Goal: Information Seeking & Learning: Find specific fact

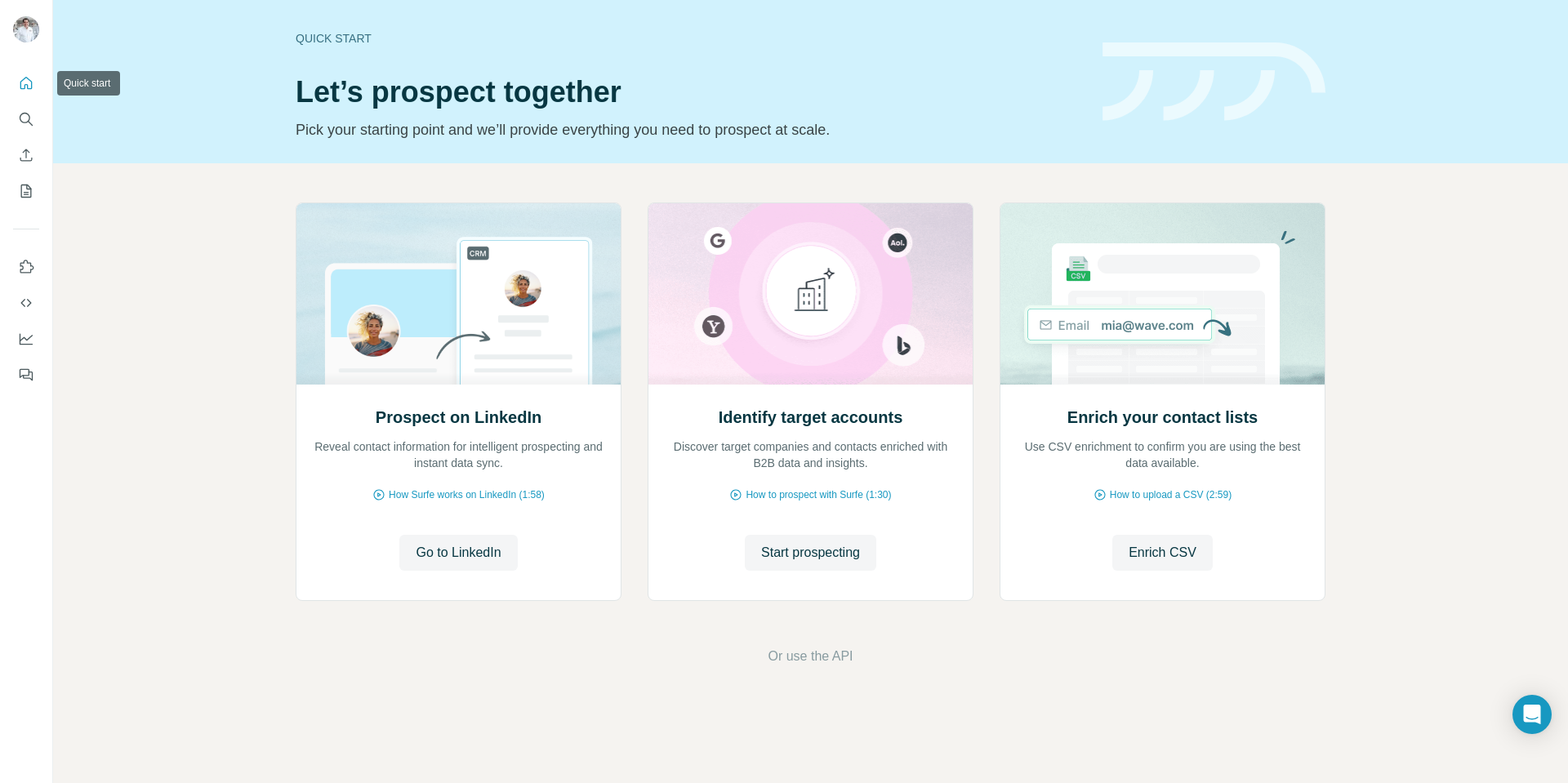
click at [22, 87] on icon "Quick start" at bounding box center [26, 83] width 16 height 16
click at [24, 115] on icon "Search" at bounding box center [26, 119] width 16 height 16
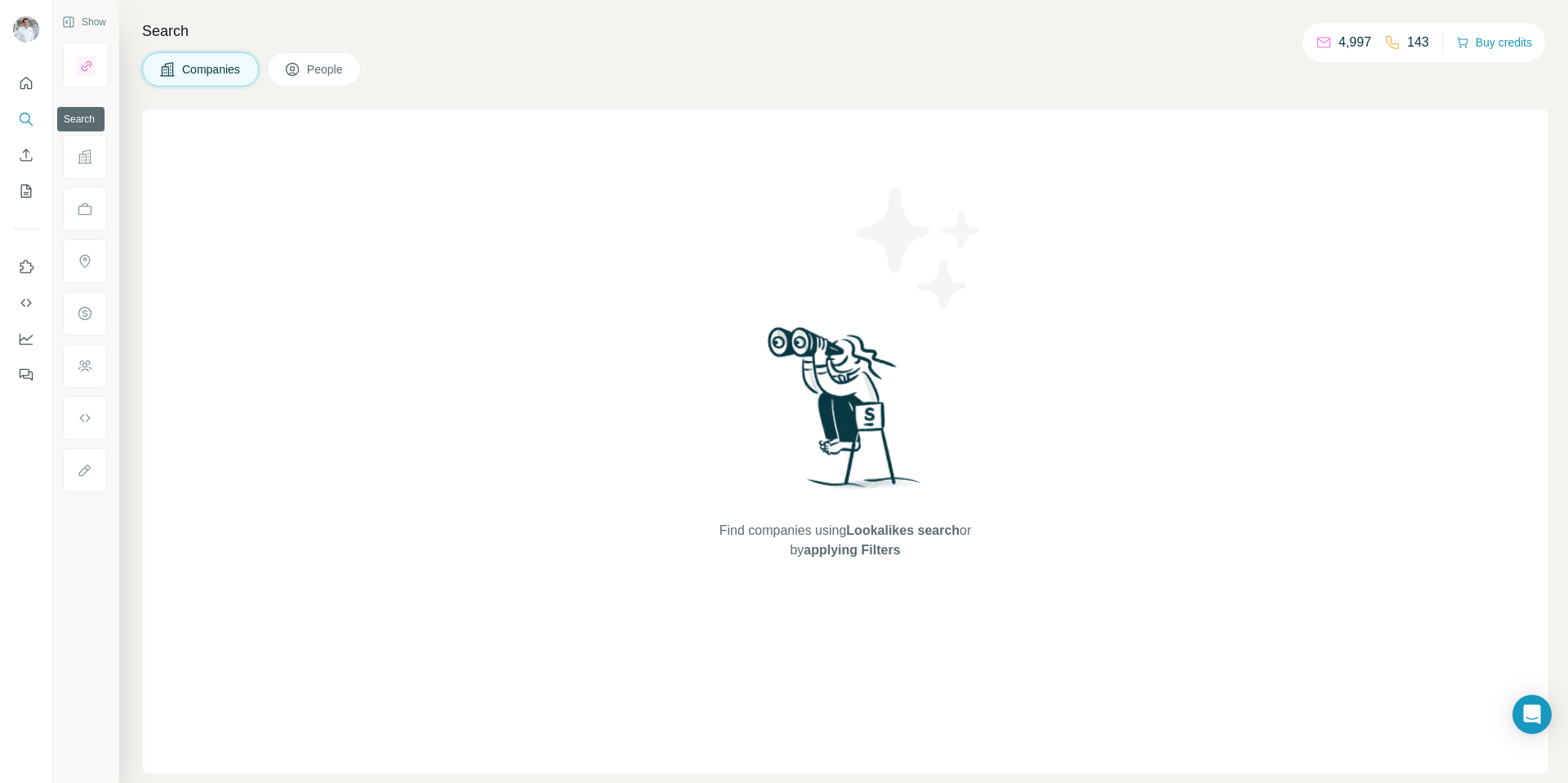
click at [27, 118] on icon "Search" at bounding box center [26, 119] width 16 height 16
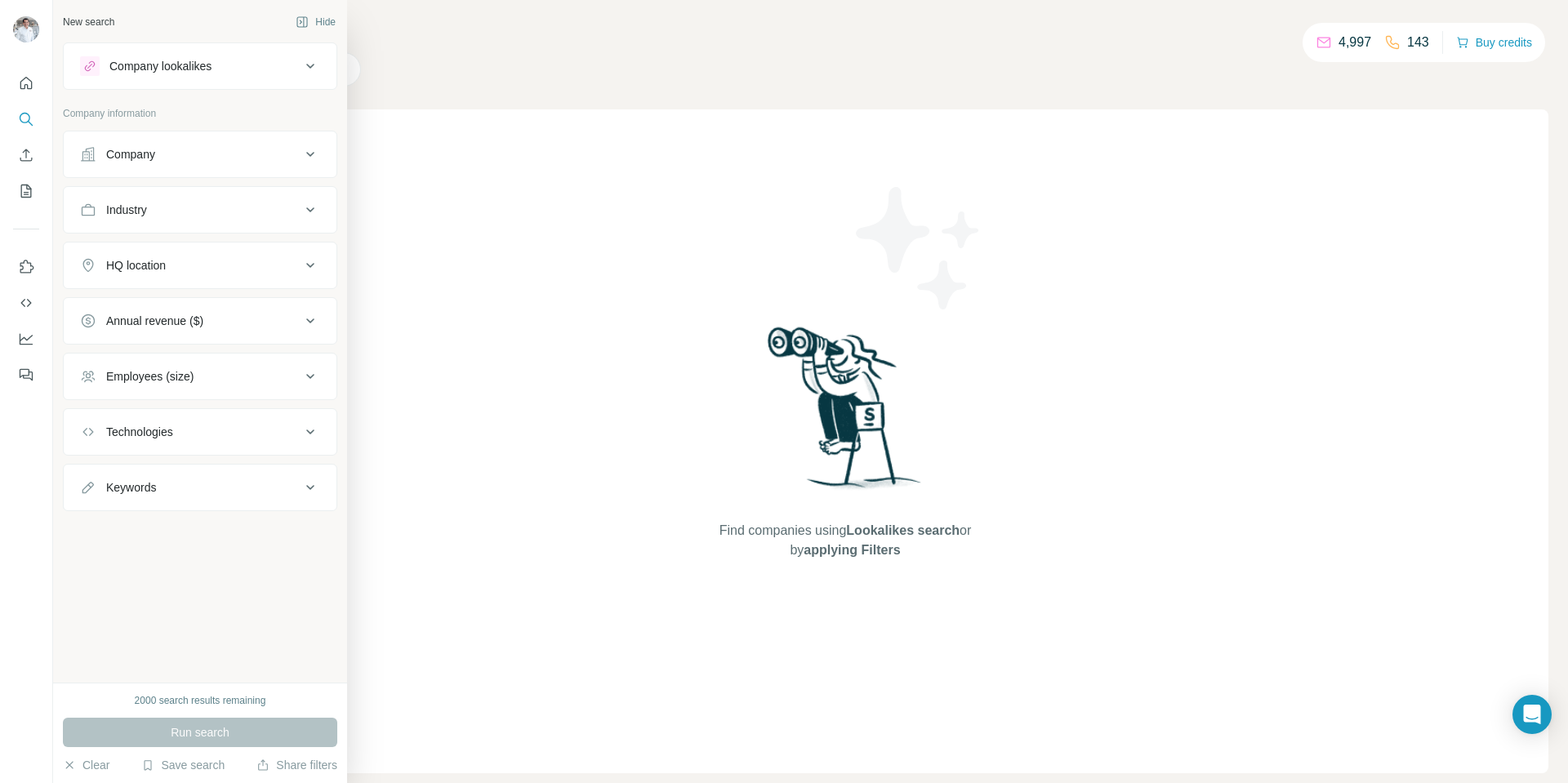
click at [83, 122] on div "Company information" at bounding box center [200, 119] width 275 height 25
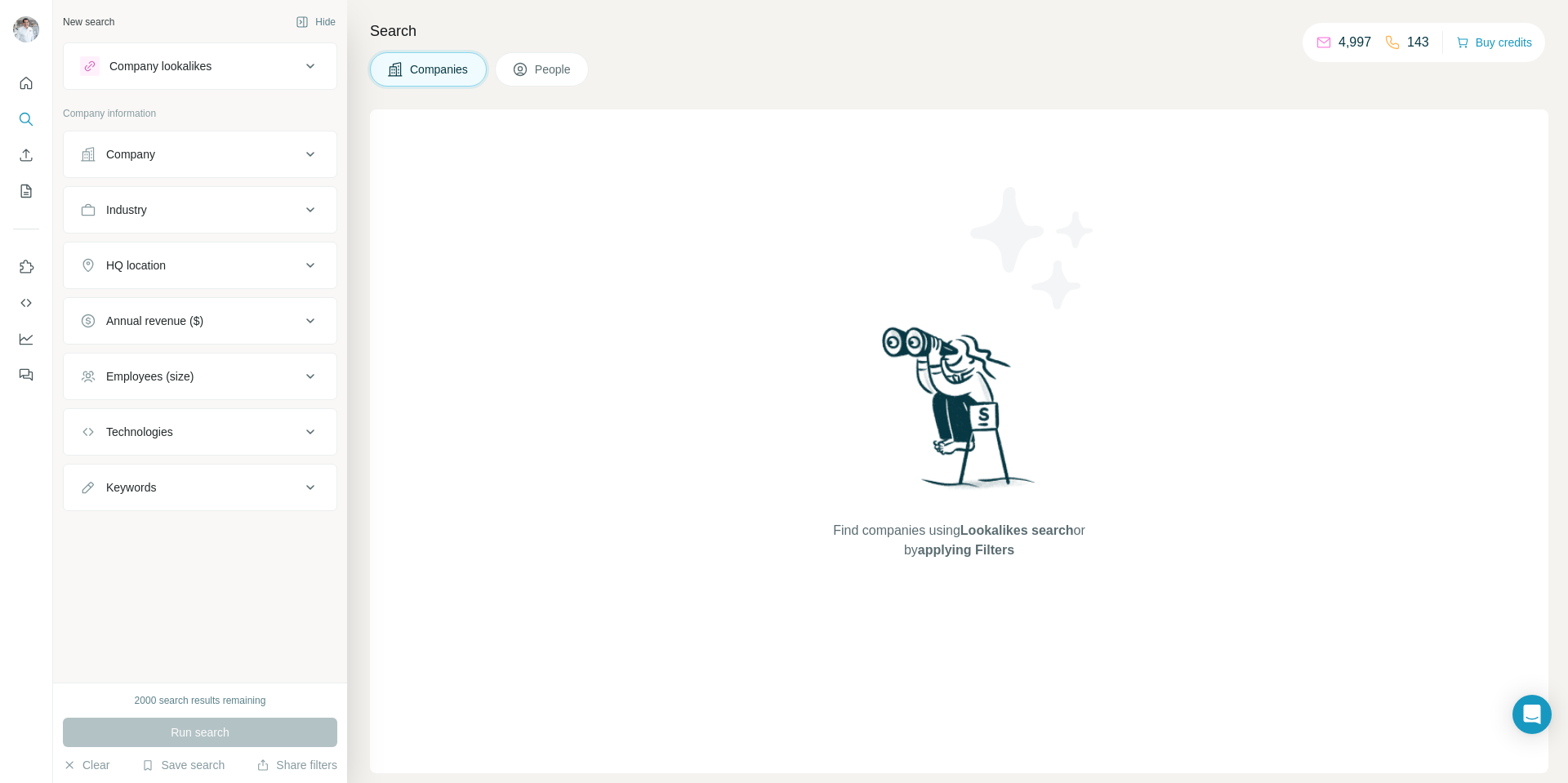
click at [154, 154] on div "Company" at bounding box center [131, 154] width 49 height 16
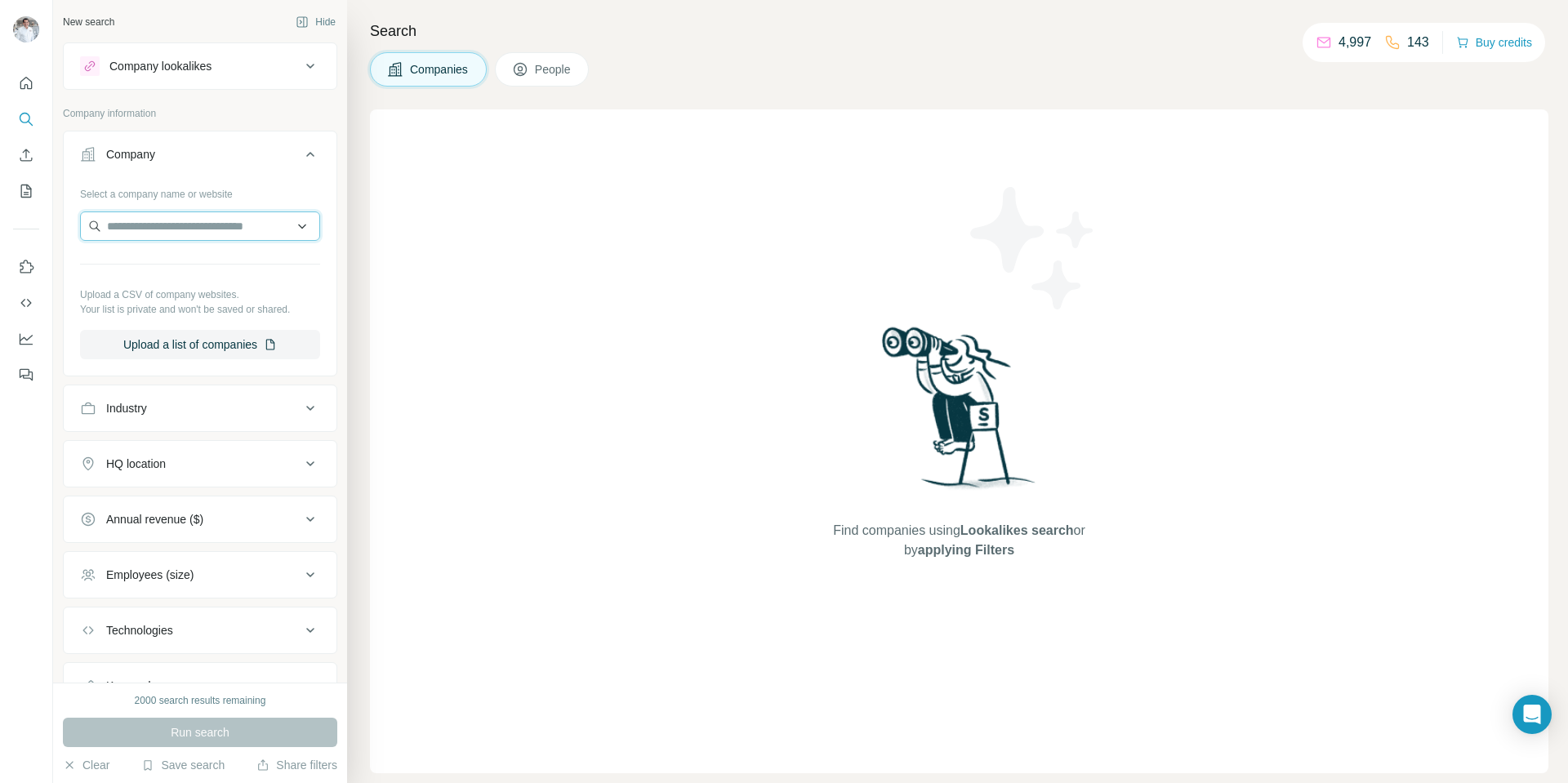
click at [160, 220] on input "text" at bounding box center [200, 226] width 240 height 29
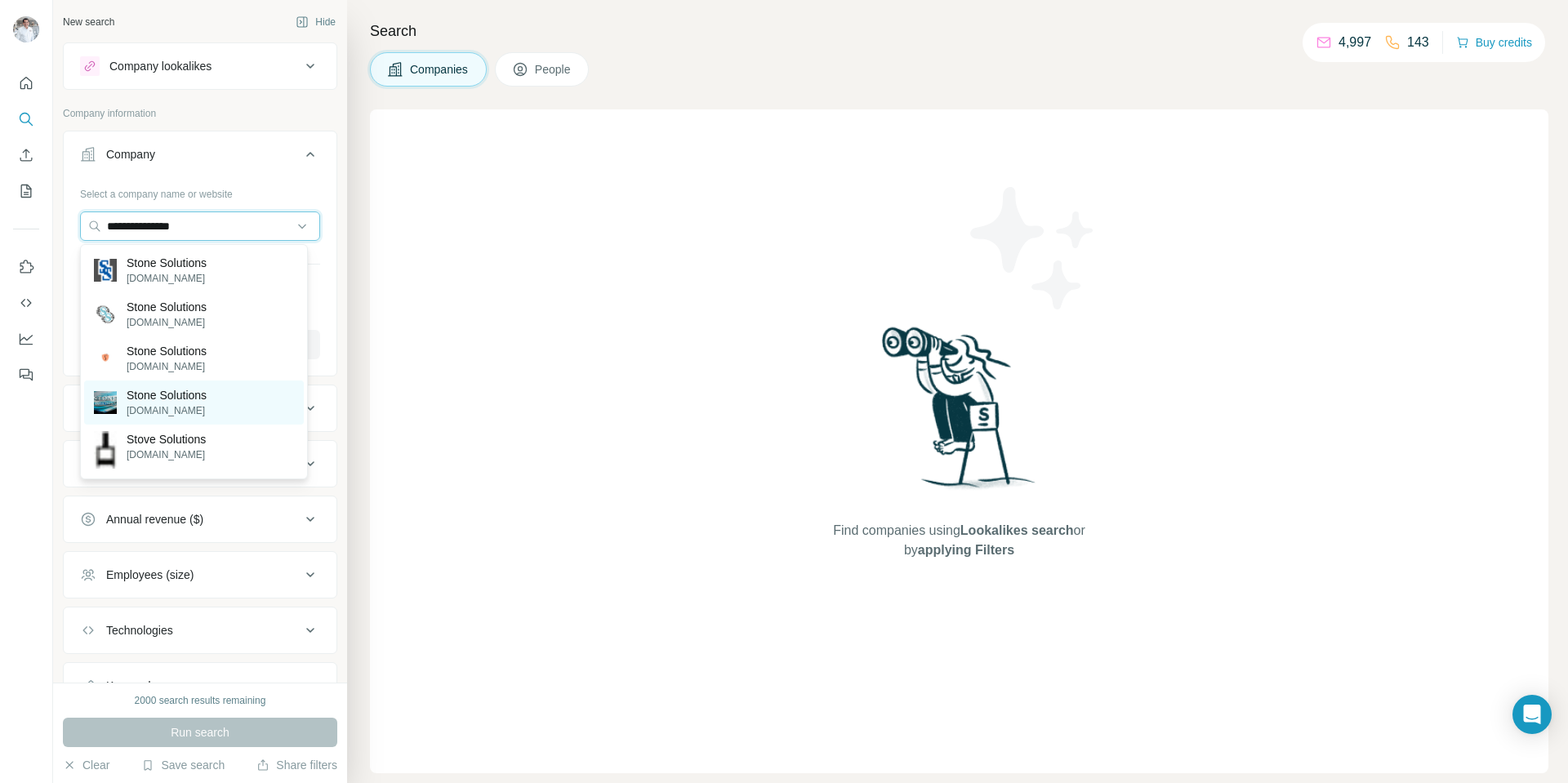
type input "**********"
click at [172, 398] on p "Stone Solutions" at bounding box center [166, 394] width 80 height 16
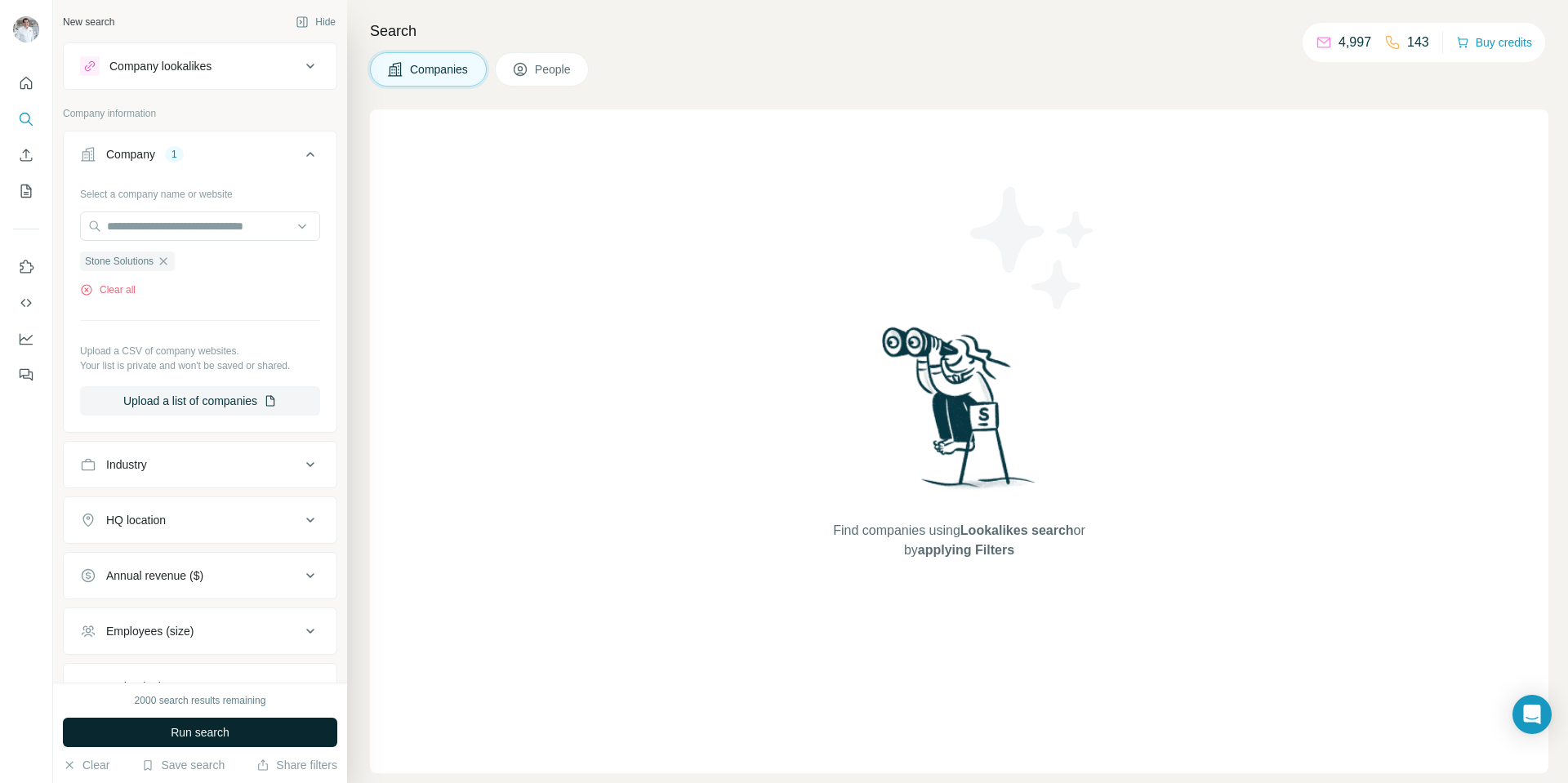
click at [207, 736] on span "Run search" at bounding box center [201, 732] width 59 height 16
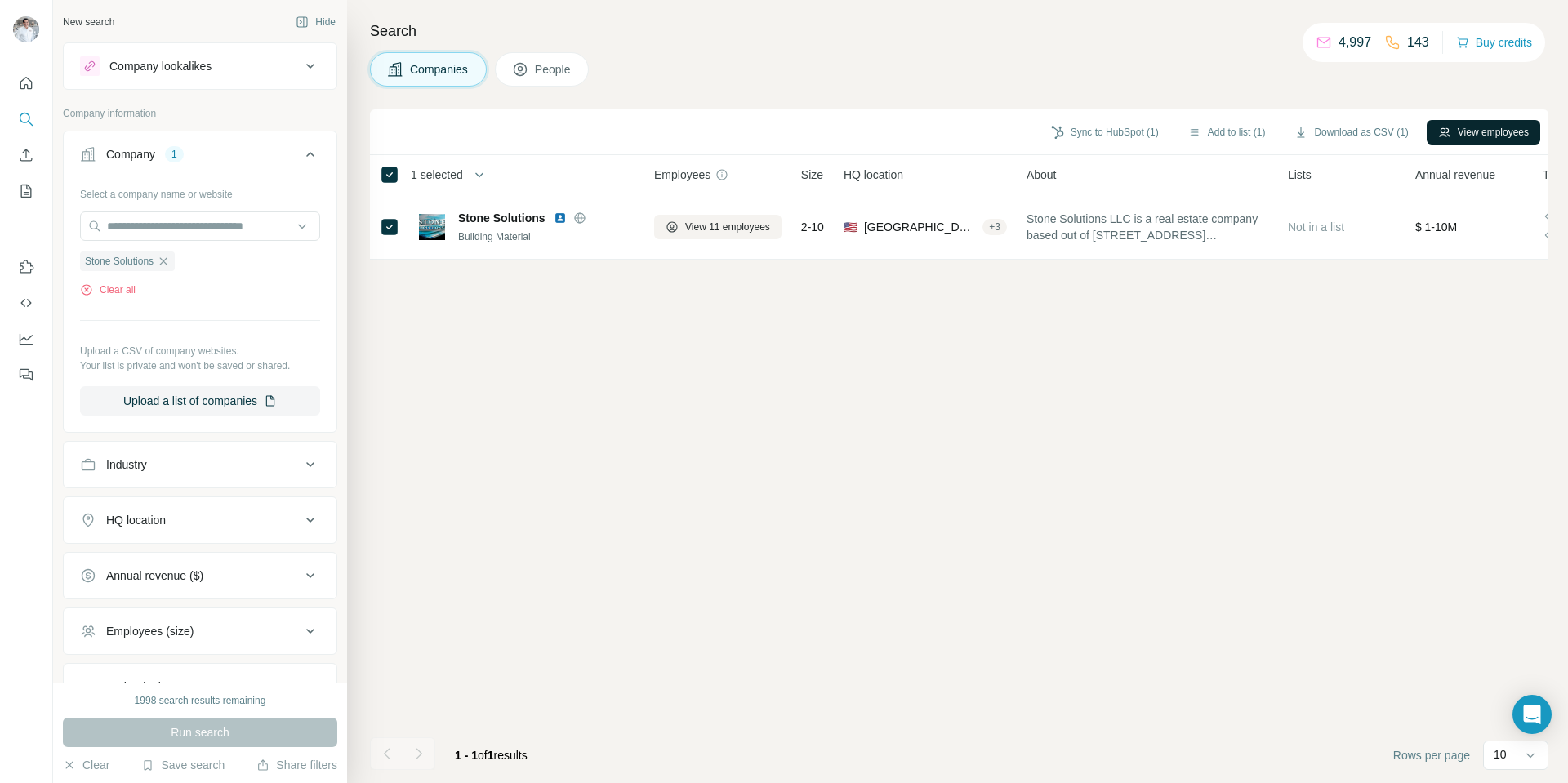
click at [1485, 128] on button "View employees" at bounding box center [1482, 132] width 113 height 25
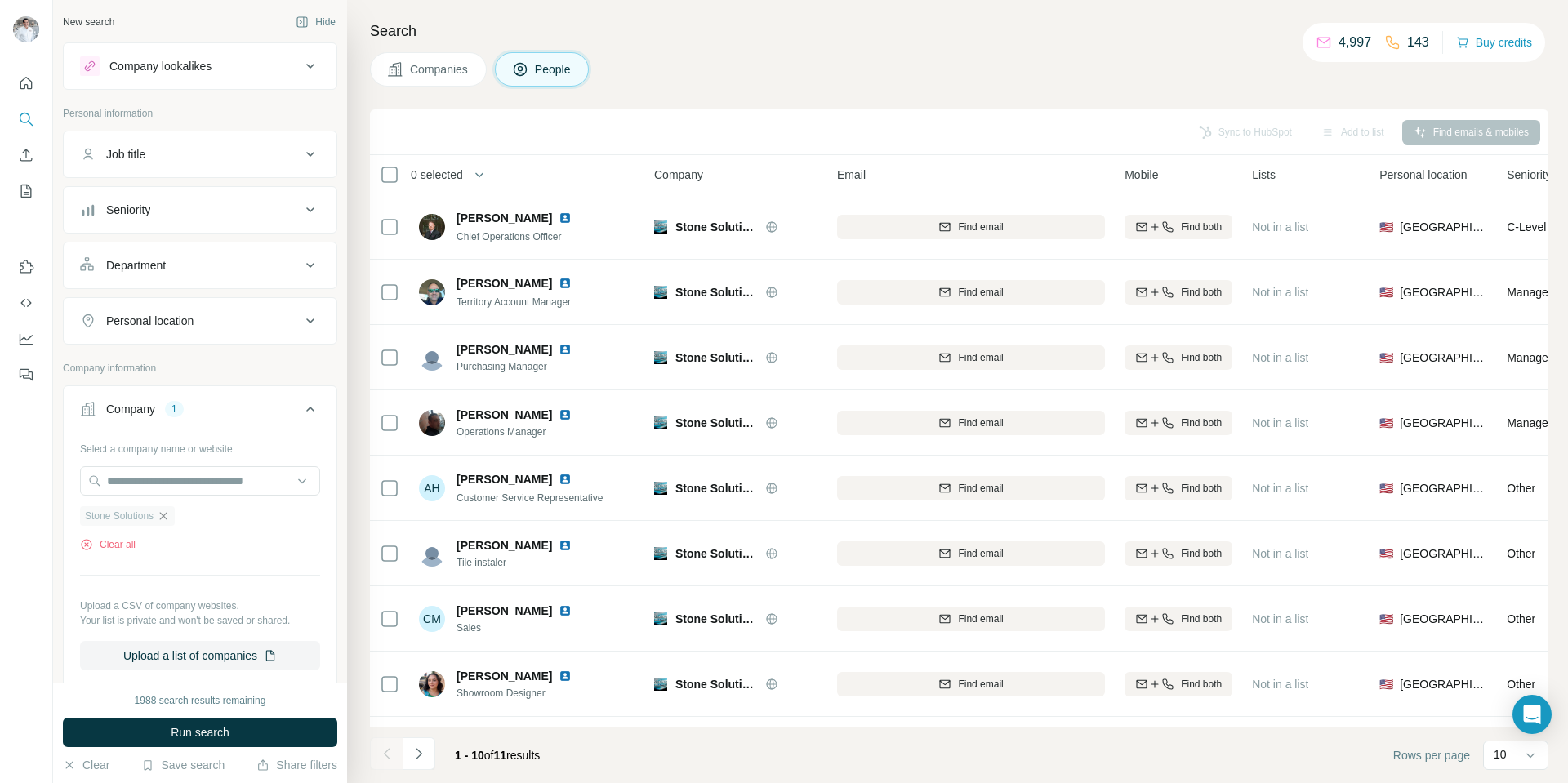
click at [168, 516] on icon "button" at bounding box center [163, 516] width 13 height 13
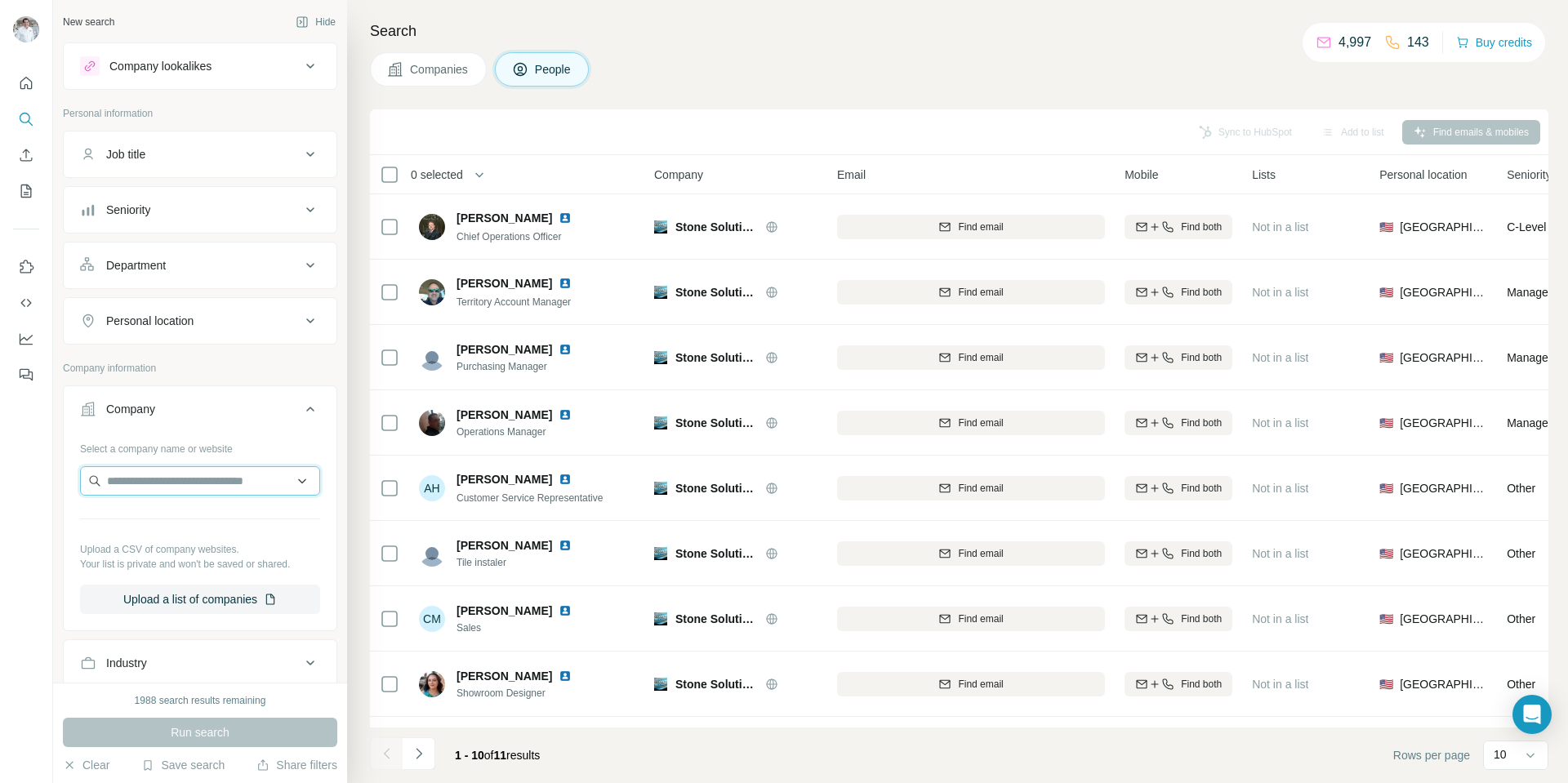
click at [164, 483] on input "text" at bounding box center [200, 481] width 240 height 29
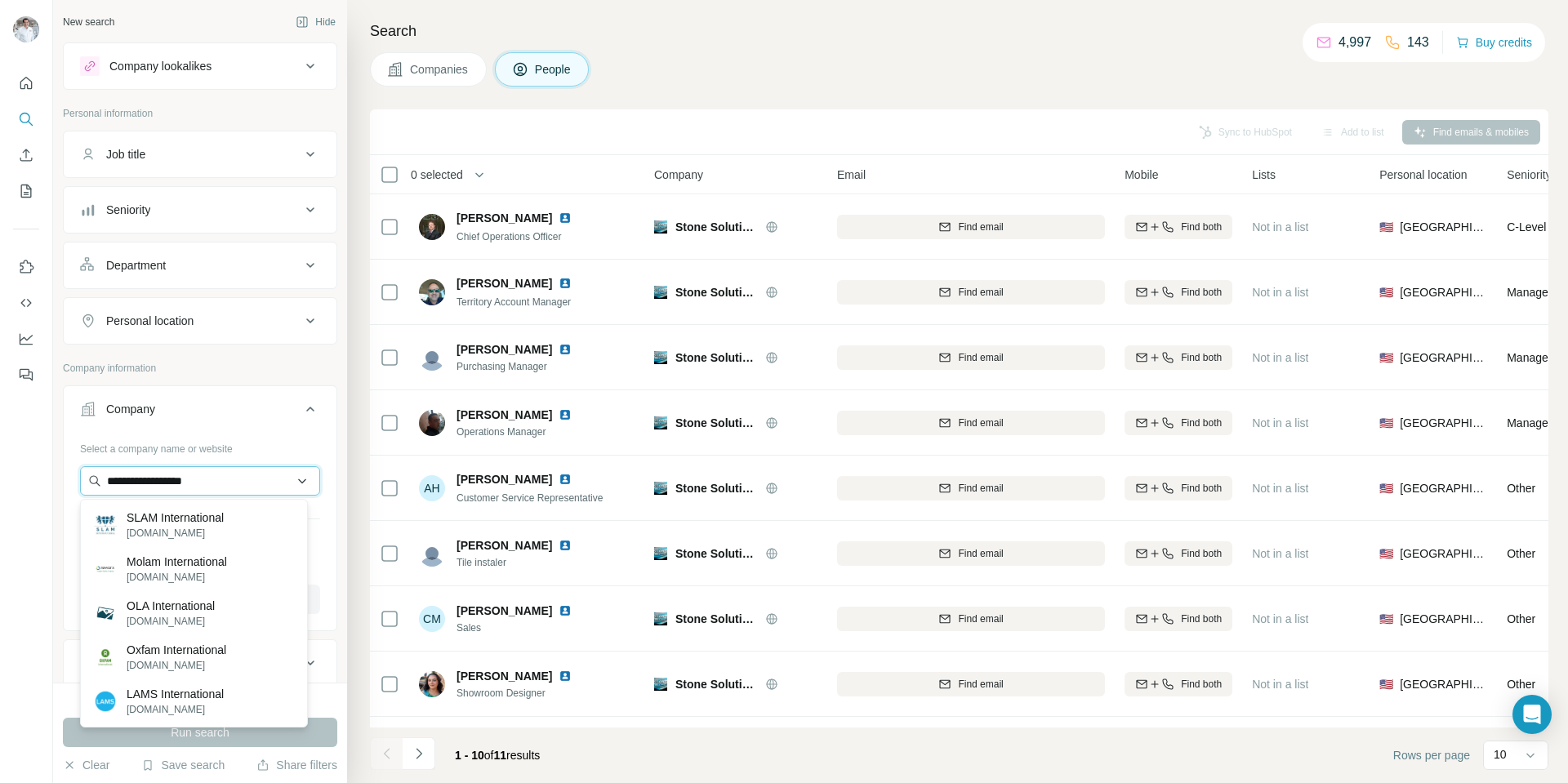
click at [139, 479] on input "**********" at bounding box center [200, 481] width 240 height 29
drag, startPoint x: 158, startPoint y: 482, endPoint x: 56, endPoint y: 478, distance: 102.1
click at [57, 478] on div "**********" at bounding box center [200, 341] width 294 height 682
paste input "*********"
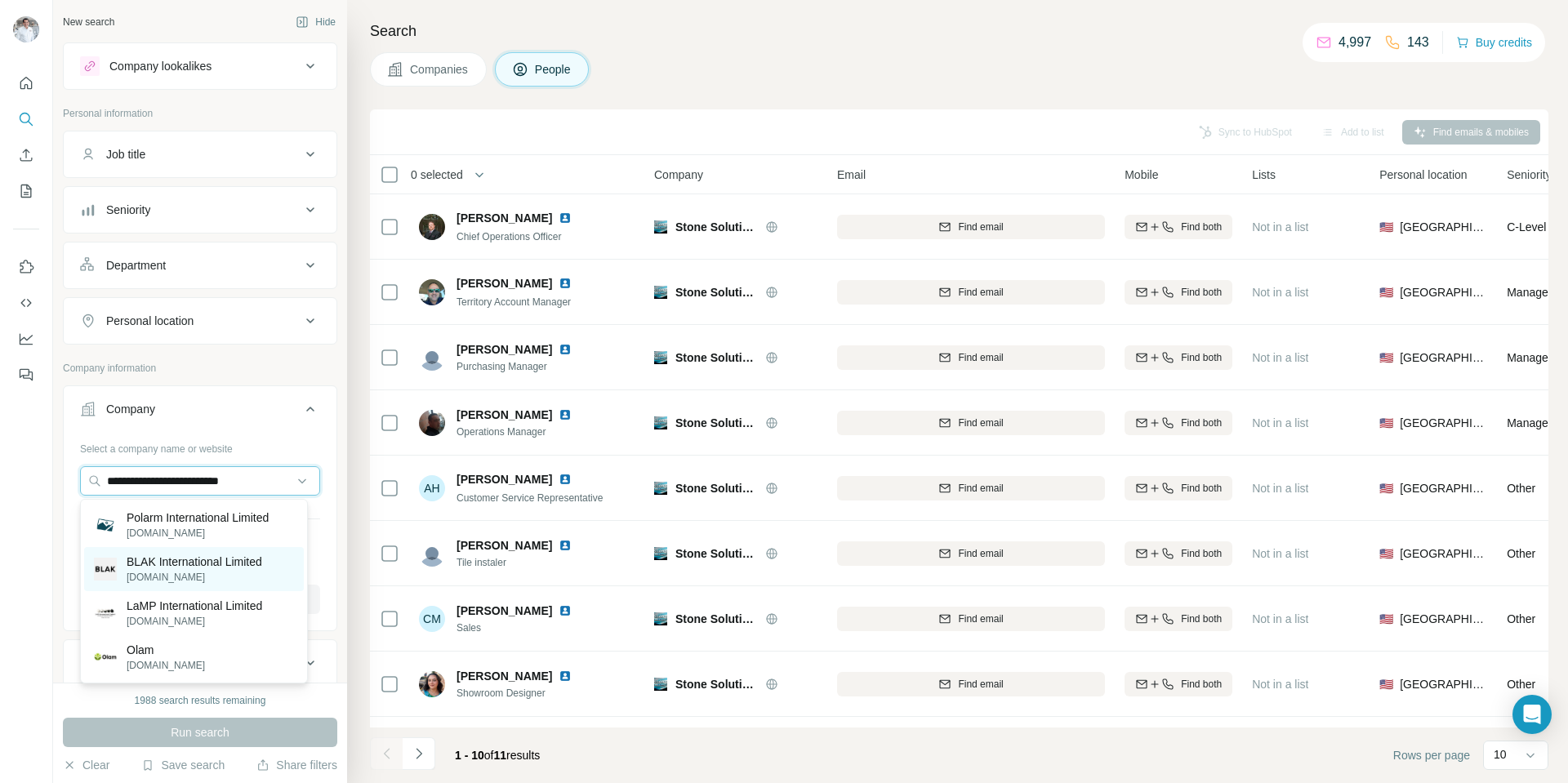
scroll to position [82, 0]
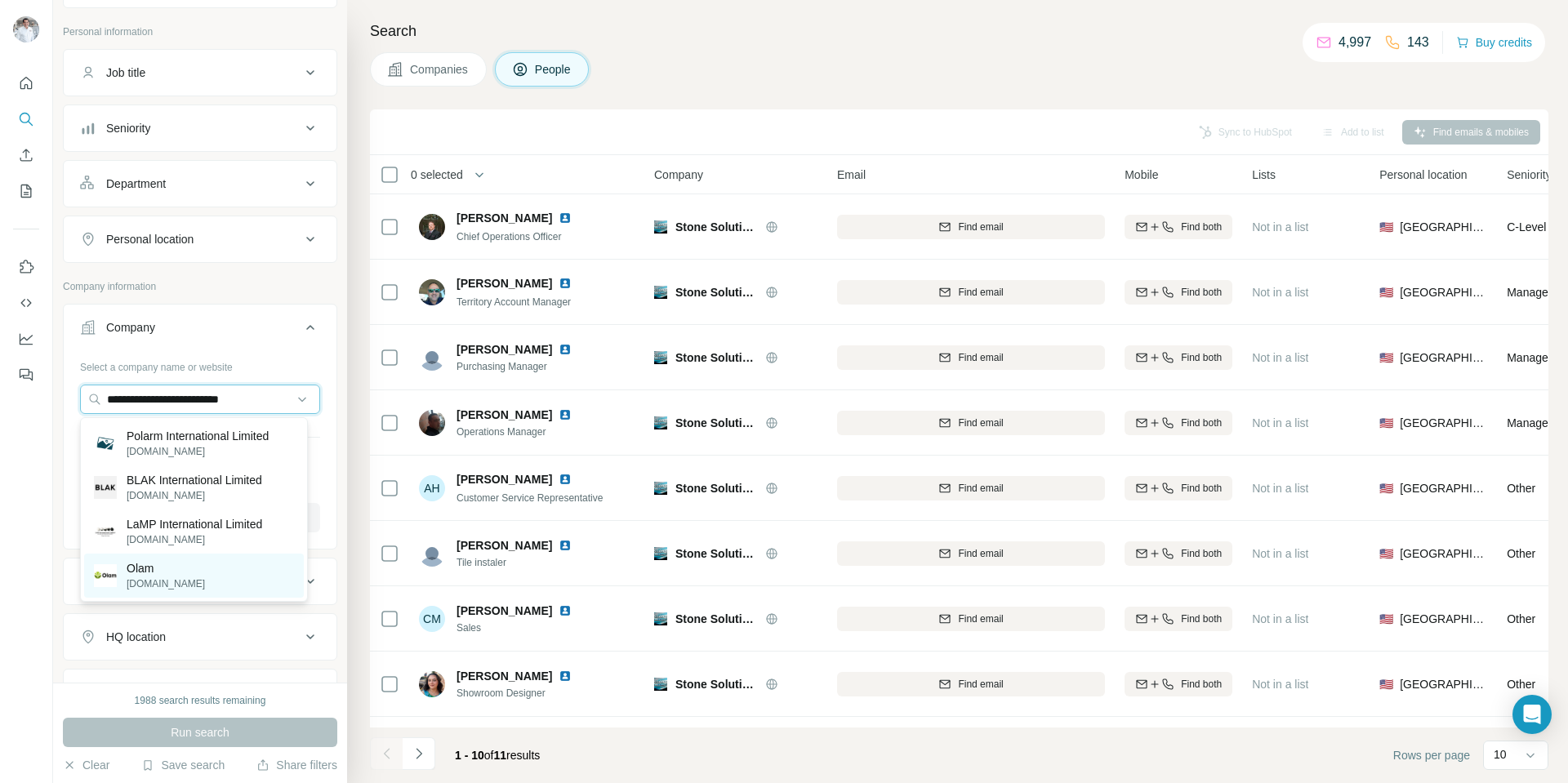
type input "**********"
click at [170, 579] on p "olamgroup.com" at bounding box center [165, 583] width 78 height 14
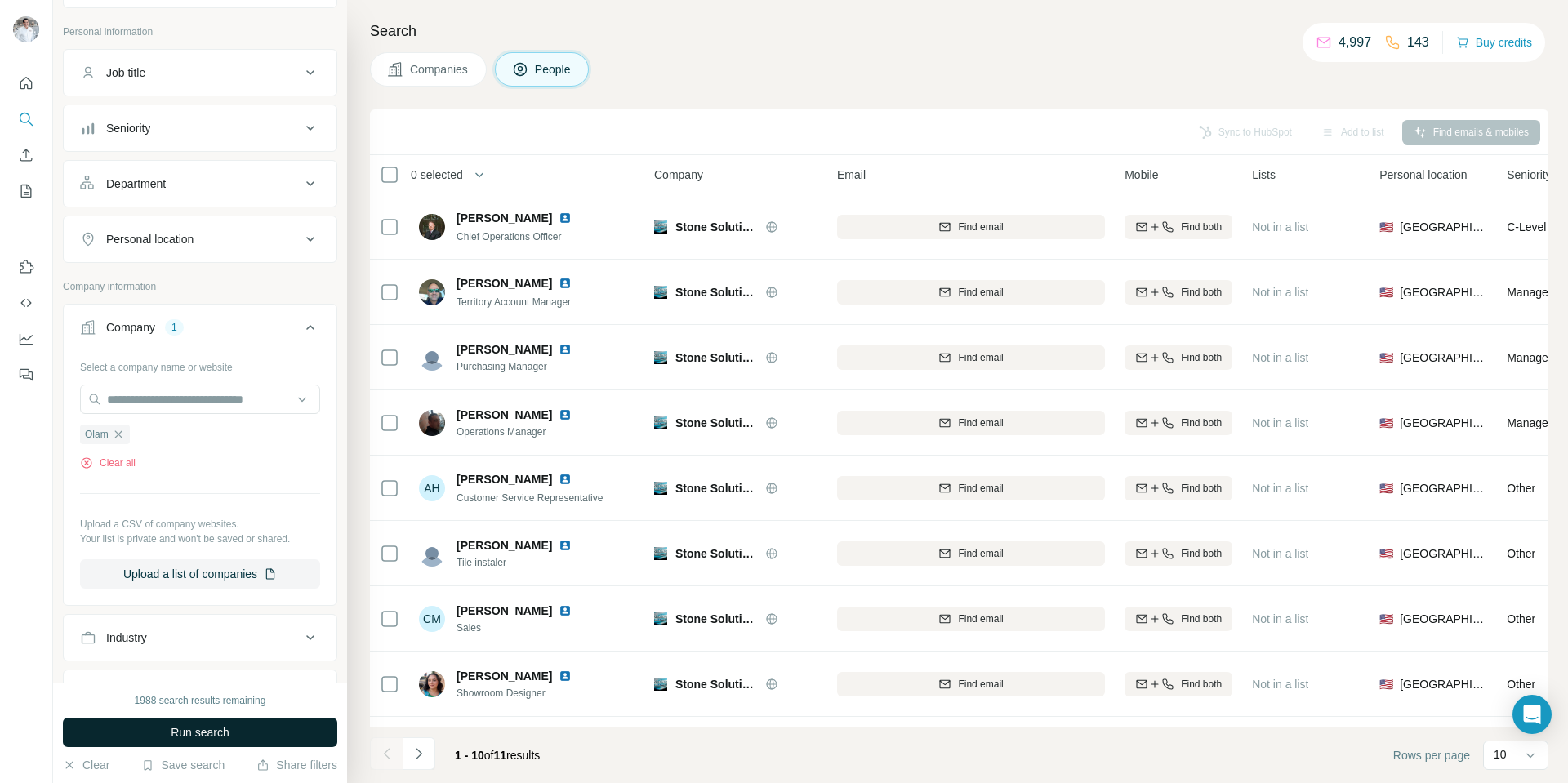
click at [192, 728] on span "Run search" at bounding box center [201, 732] width 59 height 16
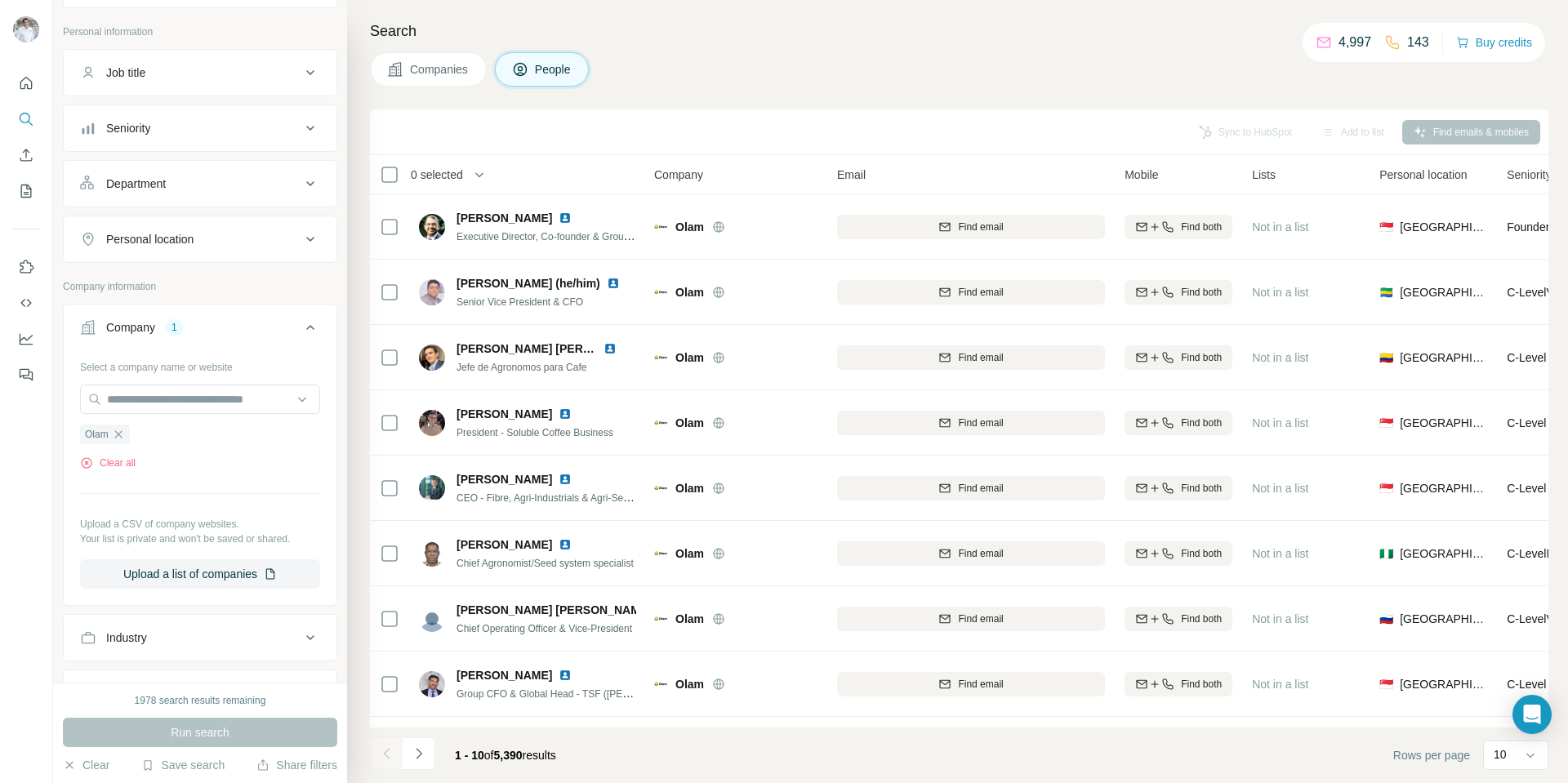
click at [428, 58] on button "Companies" at bounding box center [428, 69] width 117 height 34
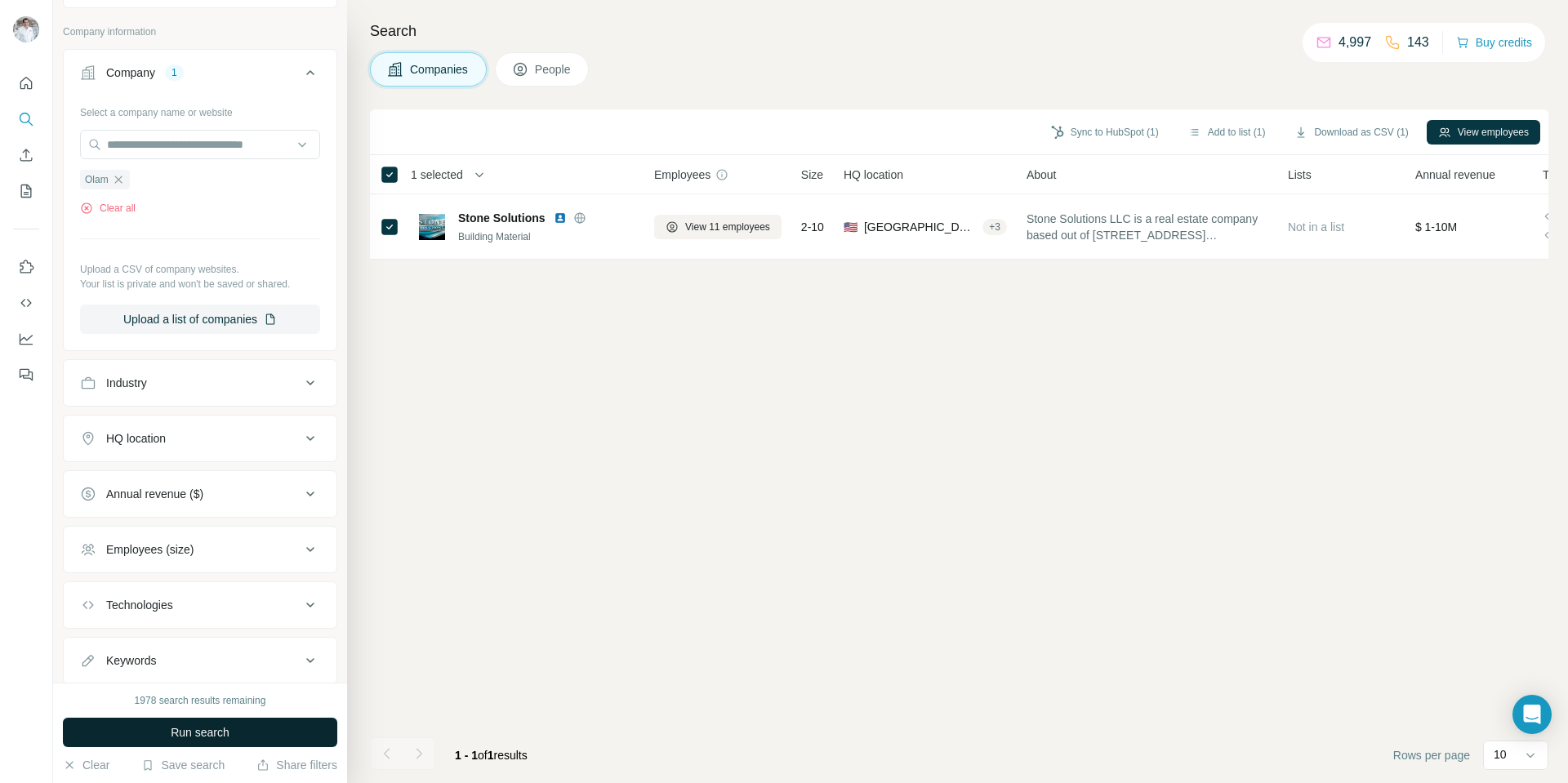
click at [189, 734] on span "Run search" at bounding box center [201, 732] width 59 height 16
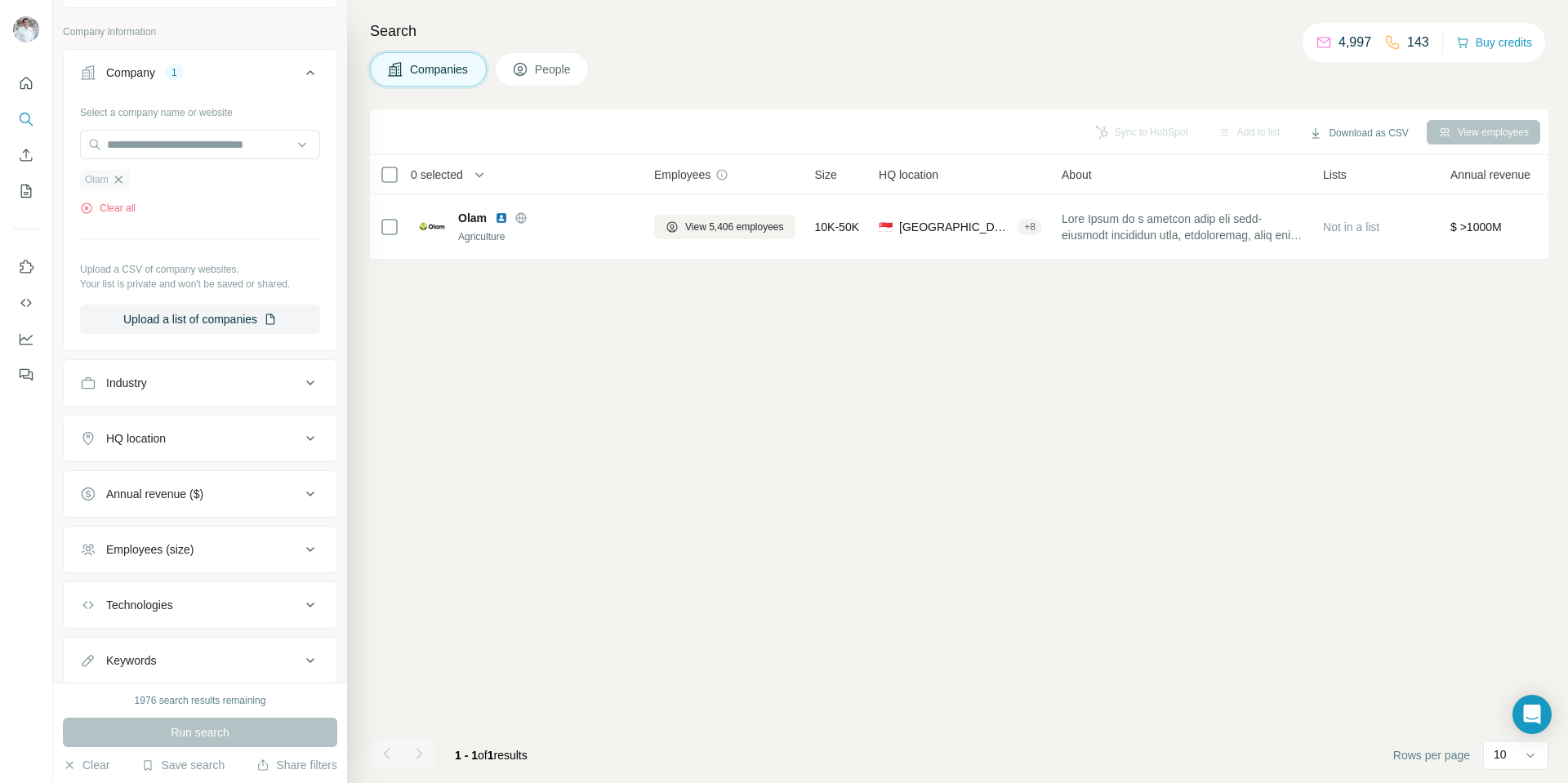
click at [121, 181] on icon "button" at bounding box center [119, 180] width 13 height 13
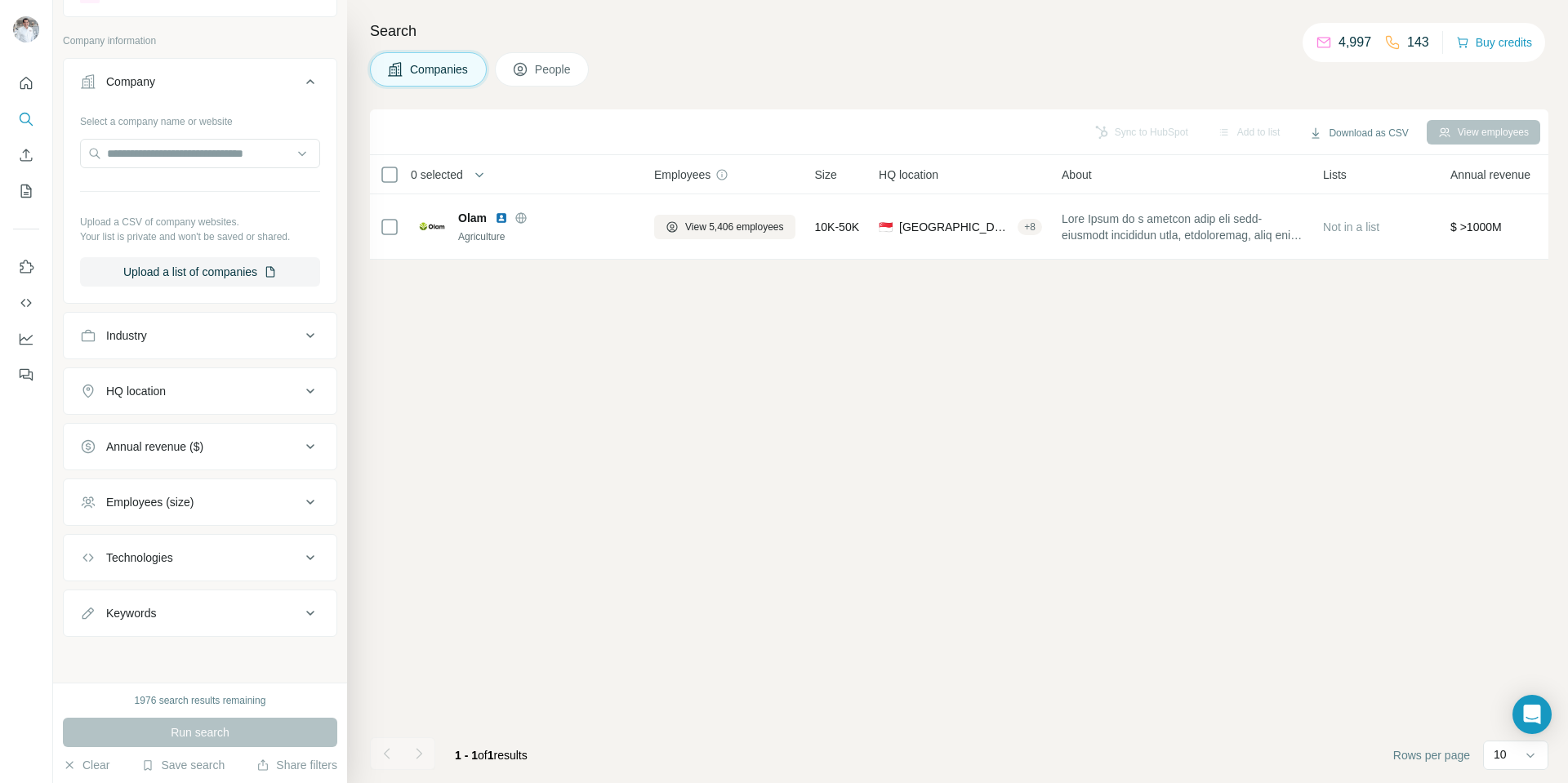
scroll to position [72, 0]
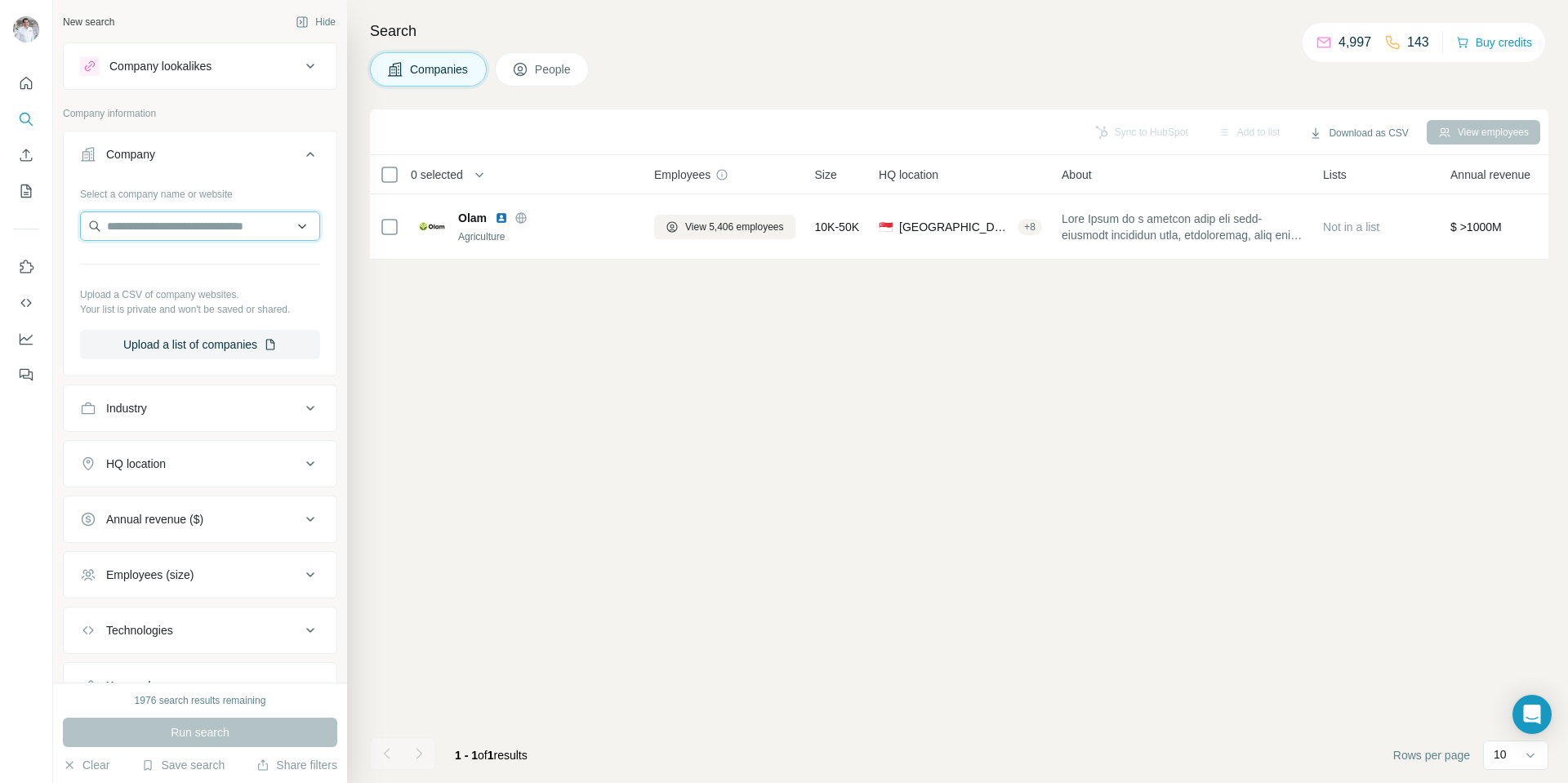
click at [143, 221] on input "text" at bounding box center [200, 226] width 240 height 29
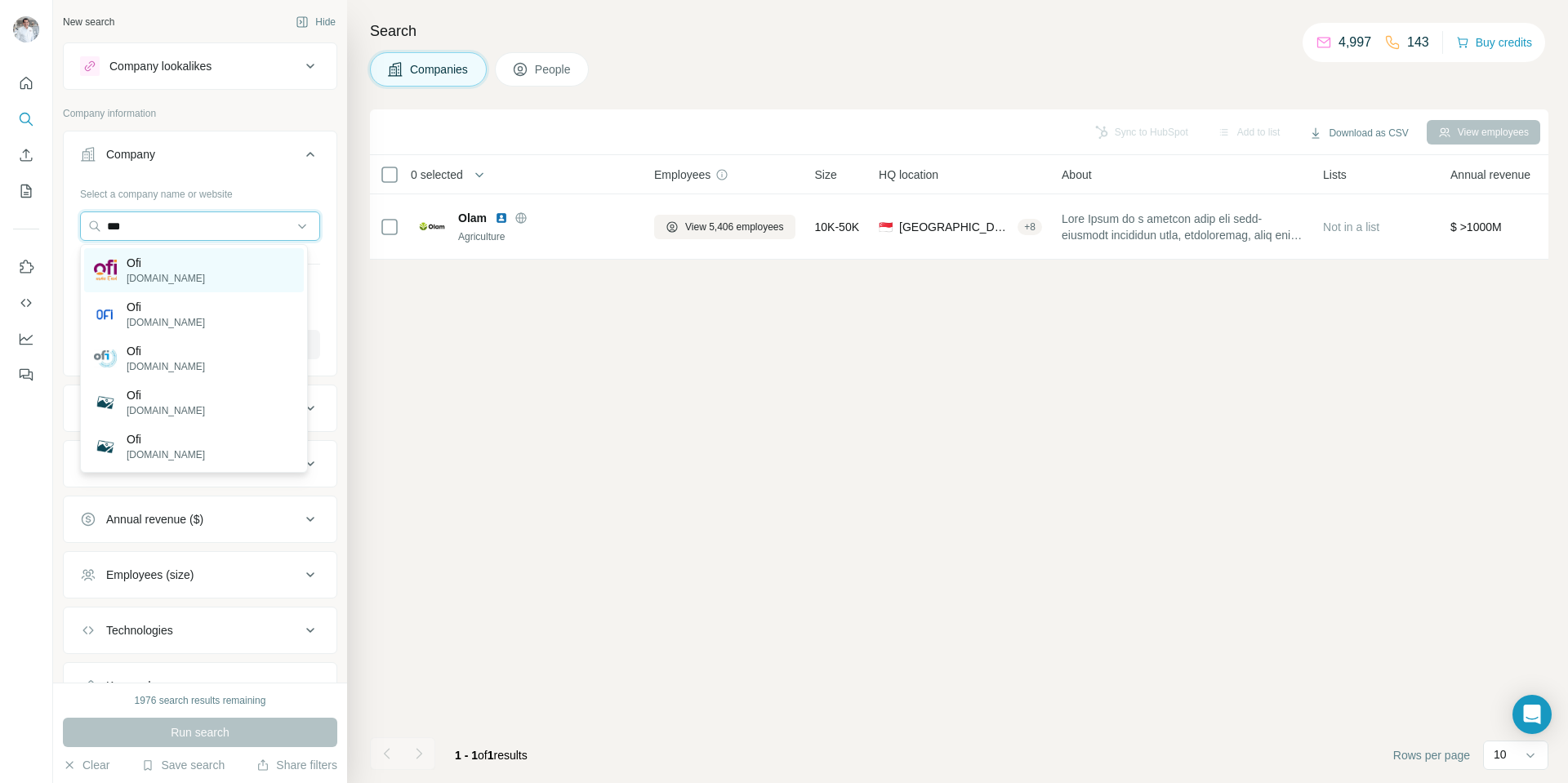
type input "***"
click at [145, 270] on p "Ofi" at bounding box center [165, 262] width 78 height 16
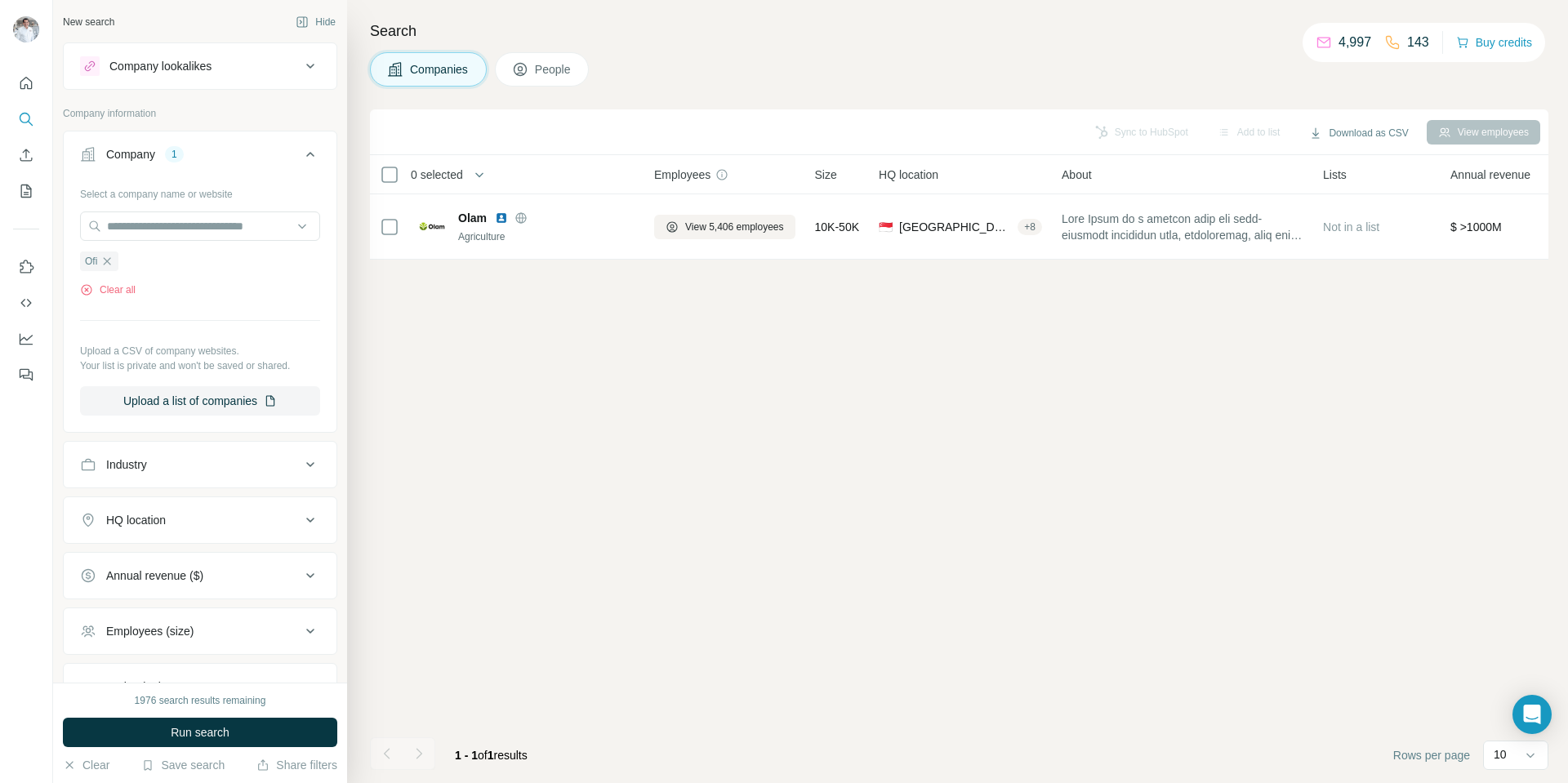
click at [201, 732] on span "Run search" at bounding box center [201, 732] width 59 height 16
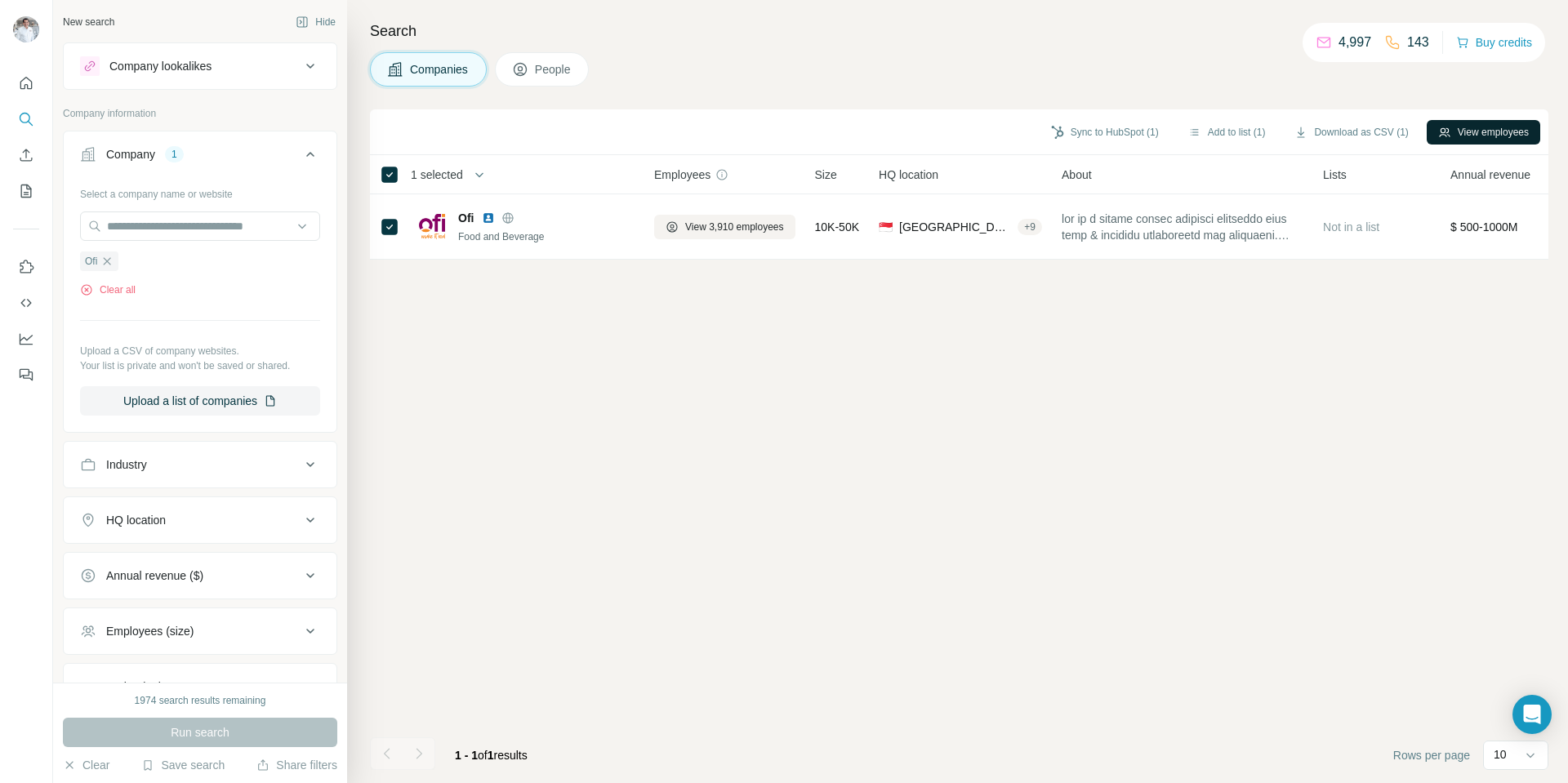
click at [1453, 135] on button "View employees" at bounding box center [1482, 132] width 113 height 25
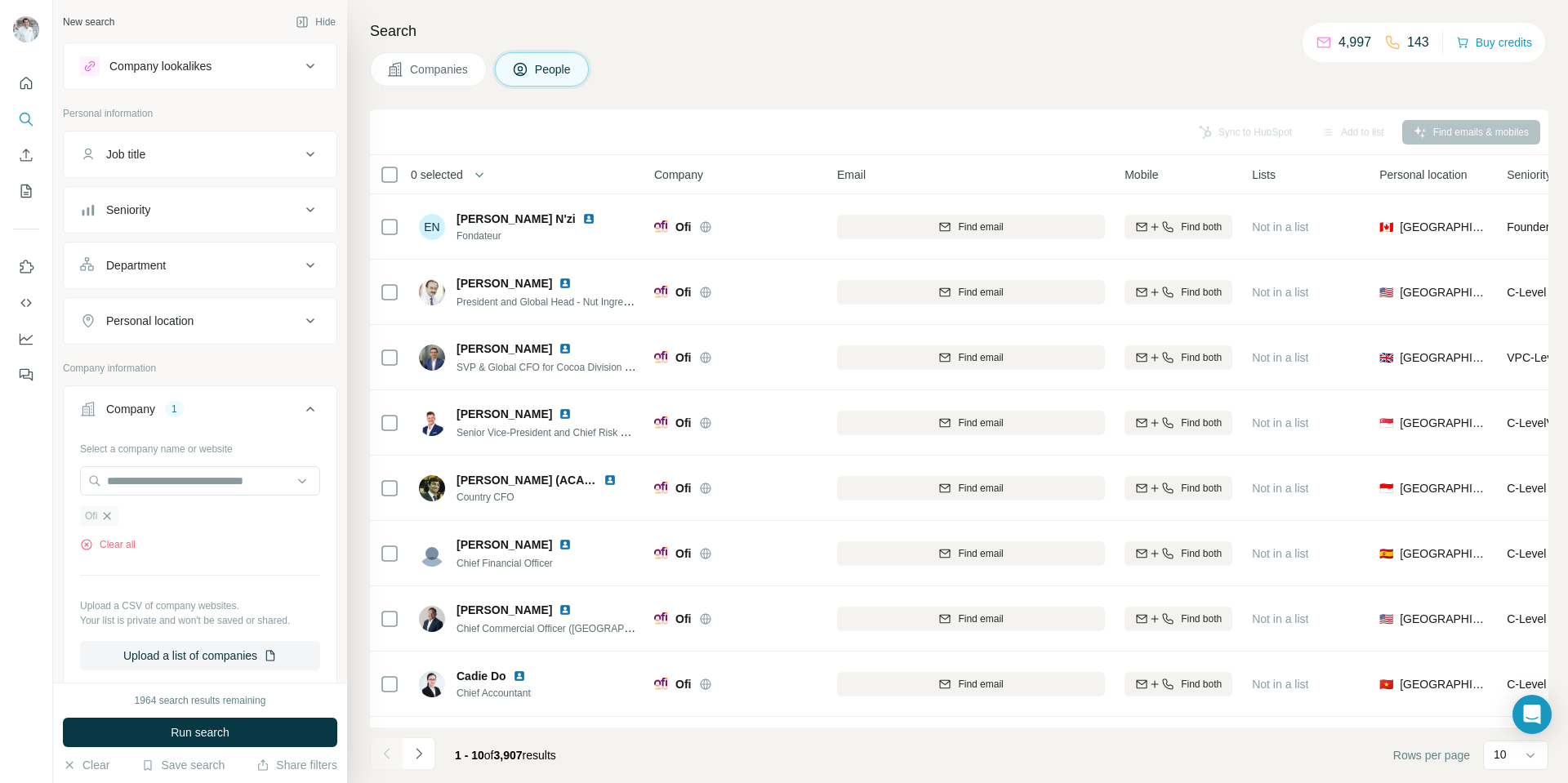
click at [108, 518] on icon "button" at bounding box center [107, 516] width 8 height 8
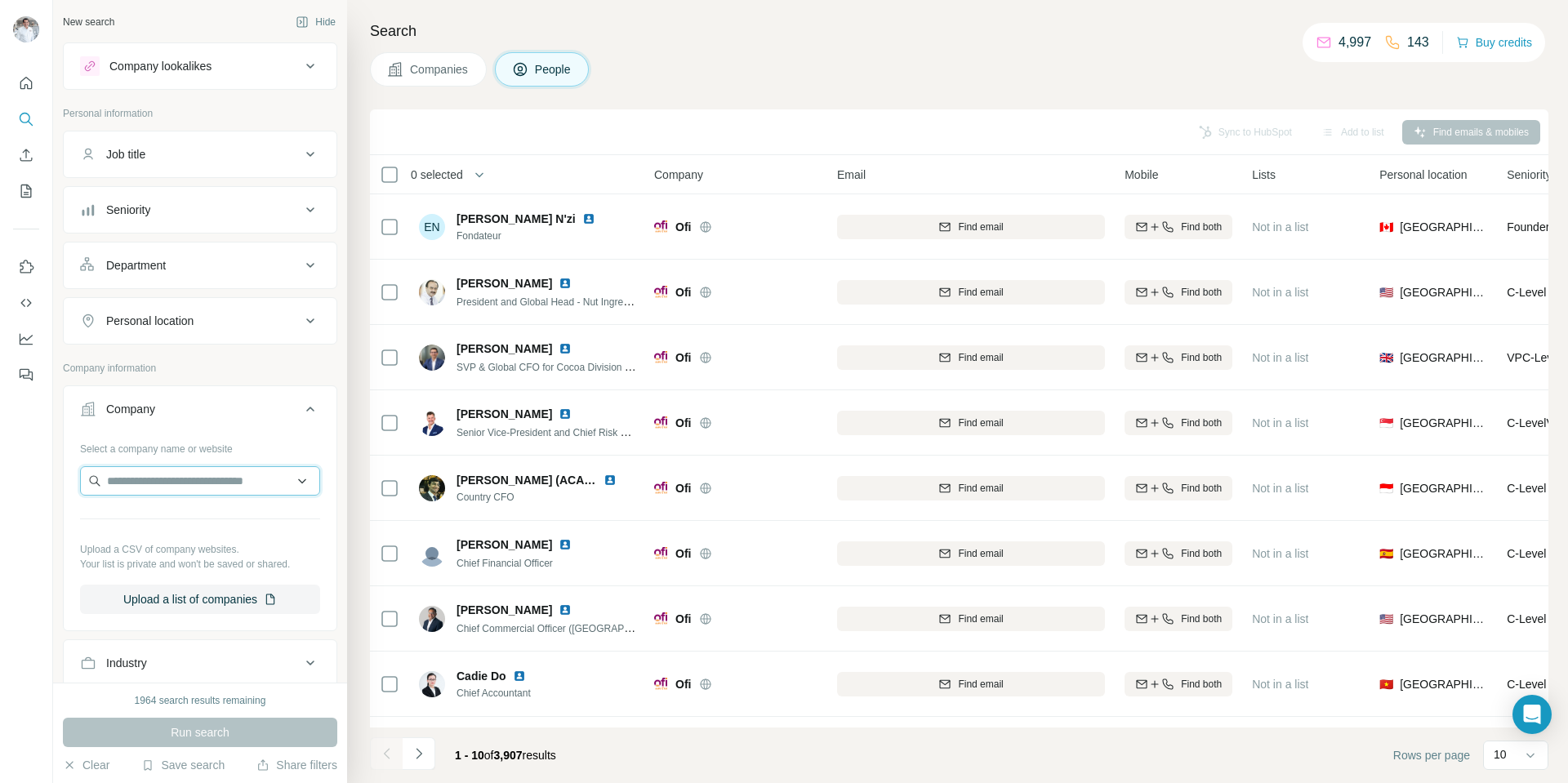
click at [135, 485] on input "text" at bounding box center [200, 481] width 240 height 29
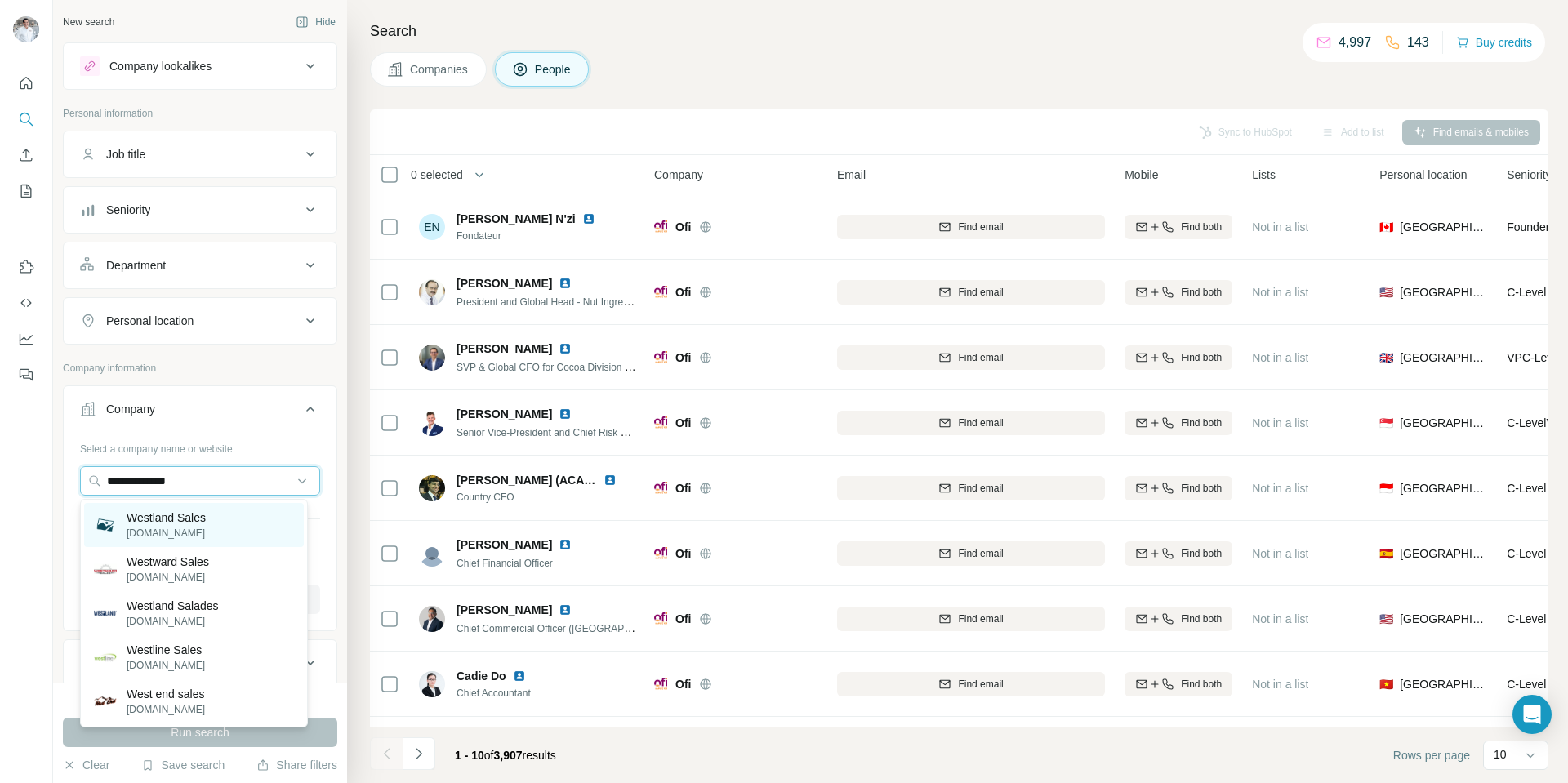
type input "**********"
click at [195, 523] on p "Westland Sales" at bounding box center [165, 517] width 79 height 16
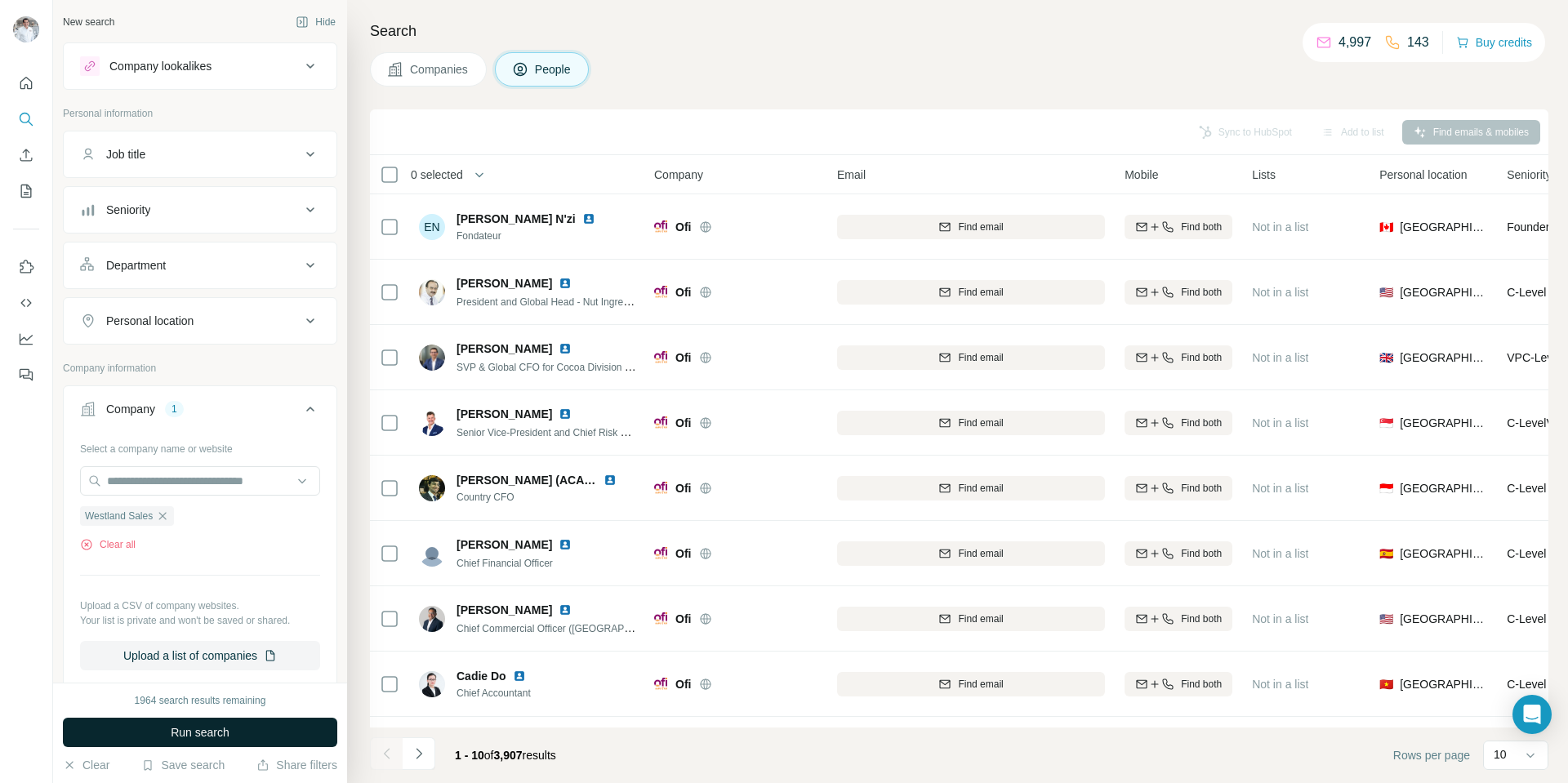
click at [206, 735] on span "Run search" at bounding box center [201, 732] width 59 height 16
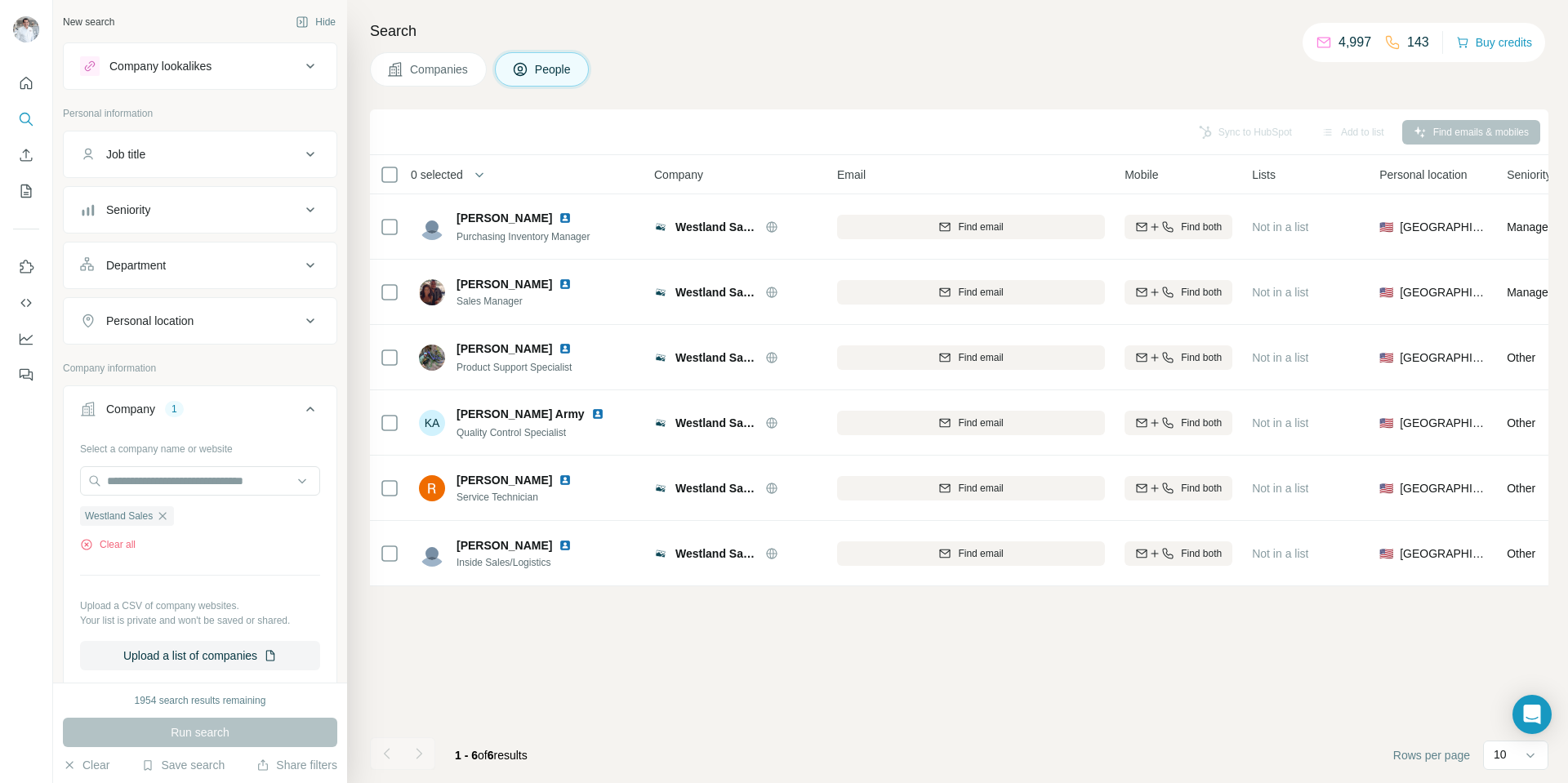
click at [425, 58] on button "Companies" at bounding box center [428, 69] width 117 height 34
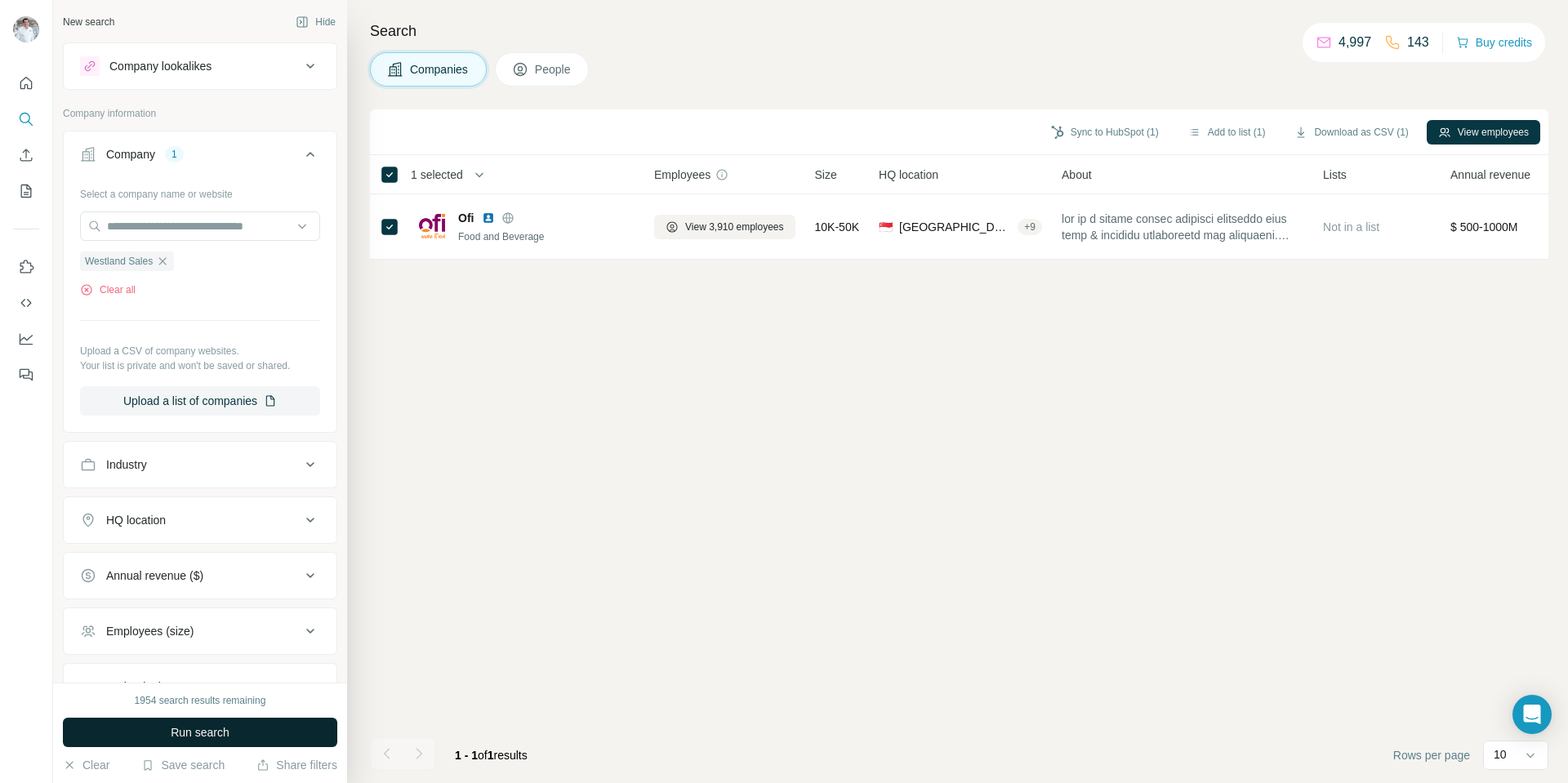
click at [210, 730] on span "Run search" at bounding box center [201, 732] width 59 height 16
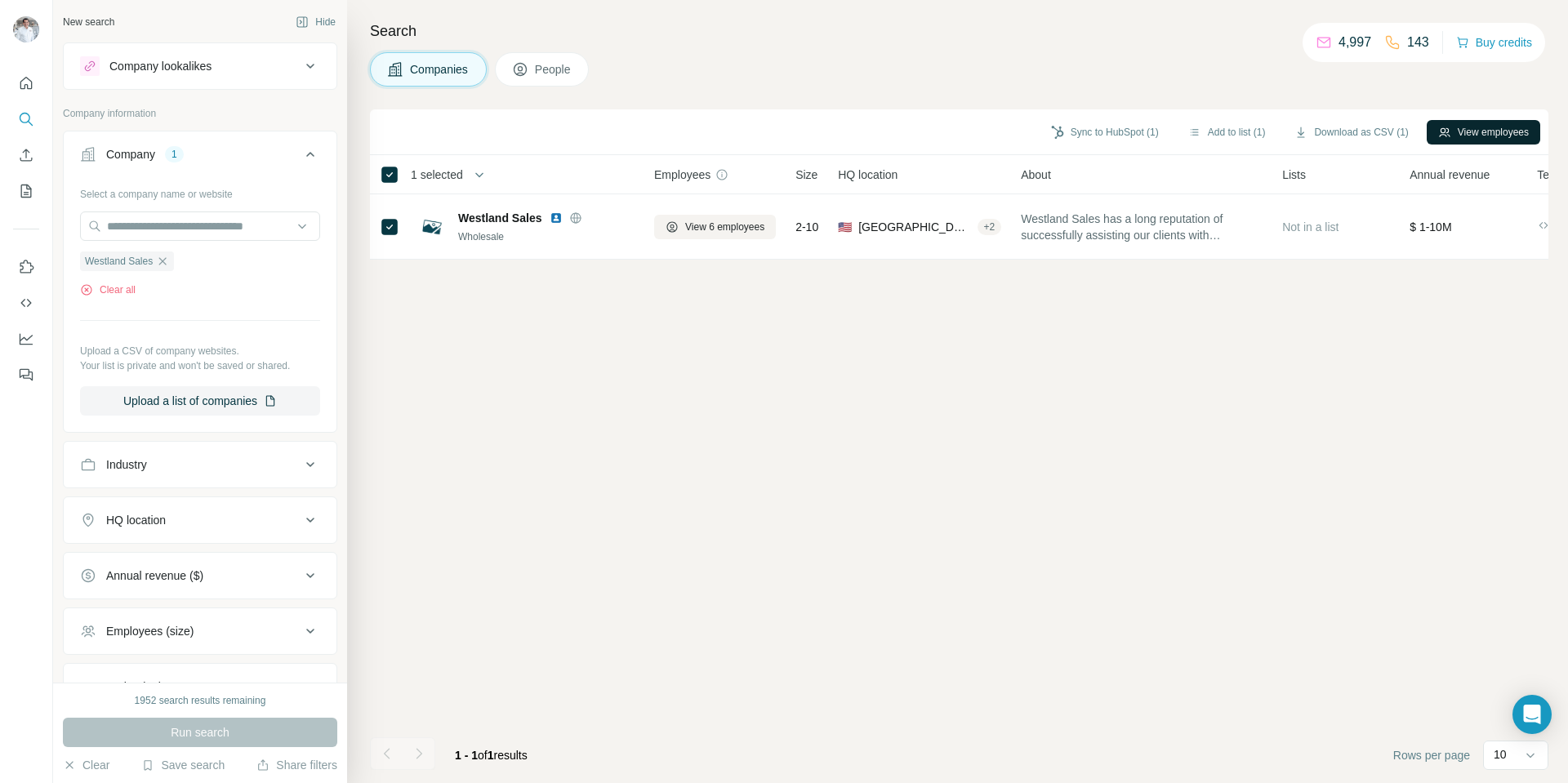
click at [1444, 134] on icon "button" at bounding box center [1444, 132] width 13 height 13
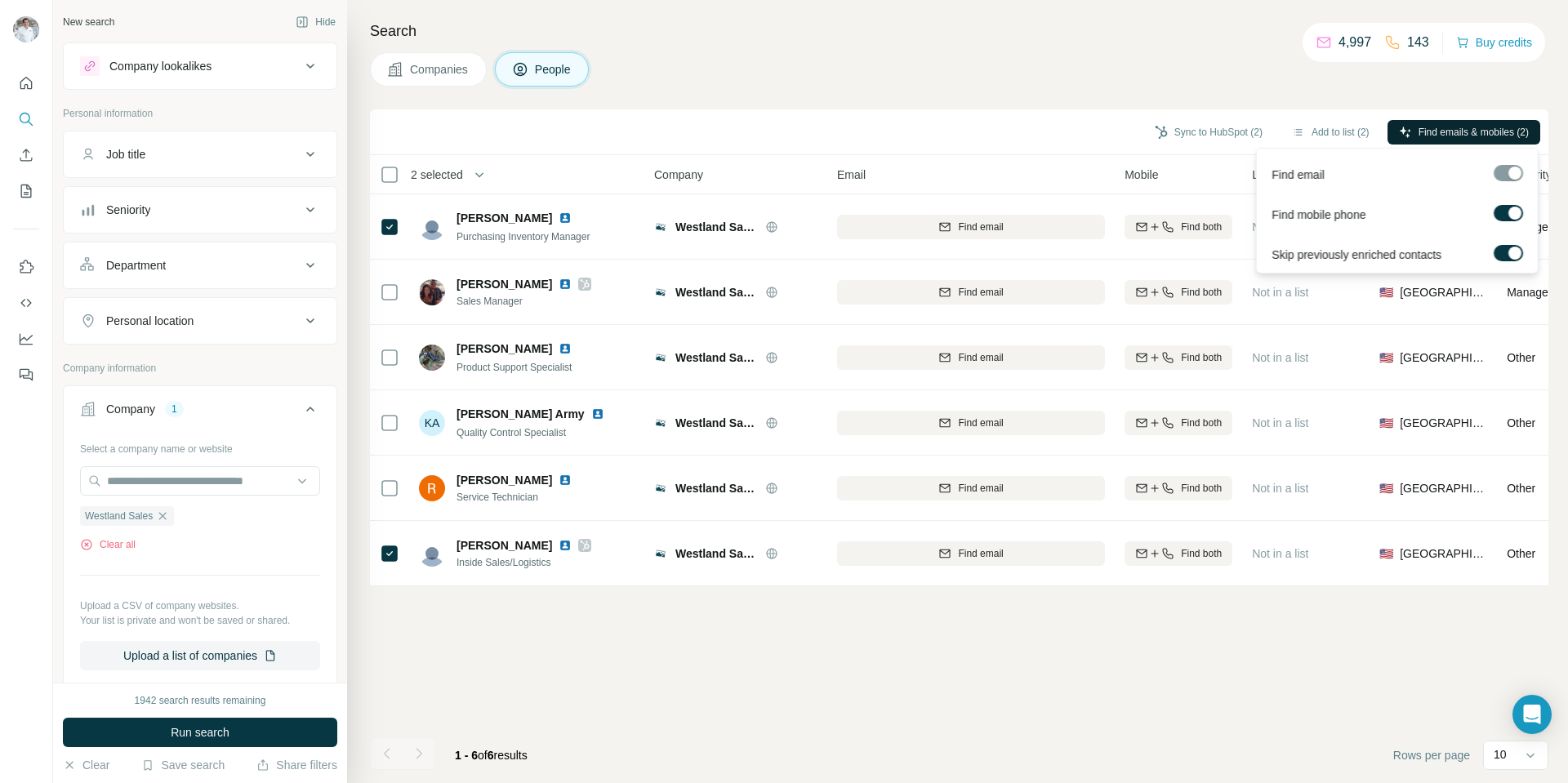
click at [1463, 129] on span "Find emails & mobiles (2)" at bounding box center [1473, 131] width 110 height 14
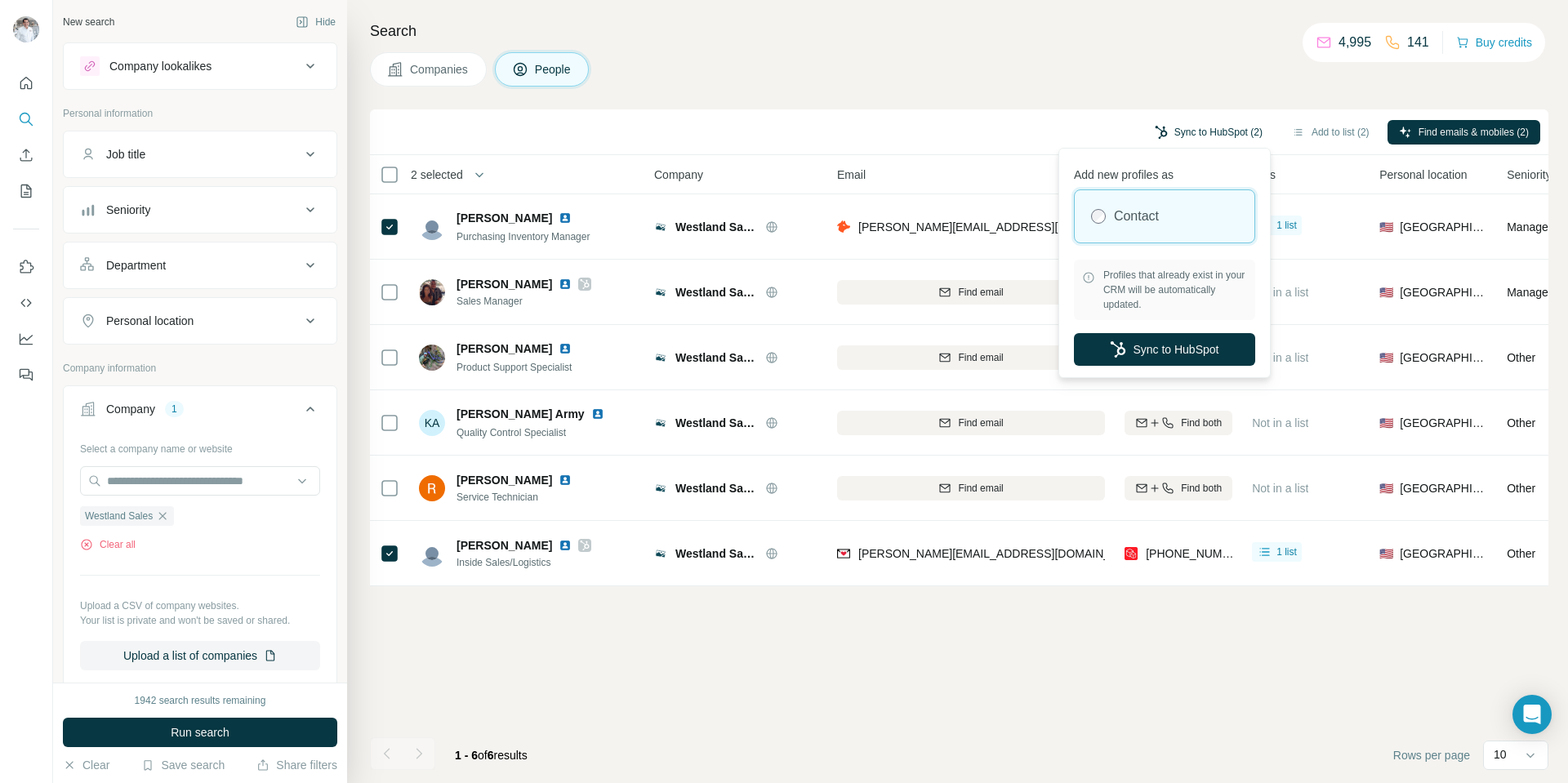
click at [1202, 132] on button "Sync to HubSpot (2)" at bounding box center [1208, 132] width 130 height 25
click at [1149, 343] on button "Sync to HubSpot" at bounding box center [1164, 350] width 182 height 32
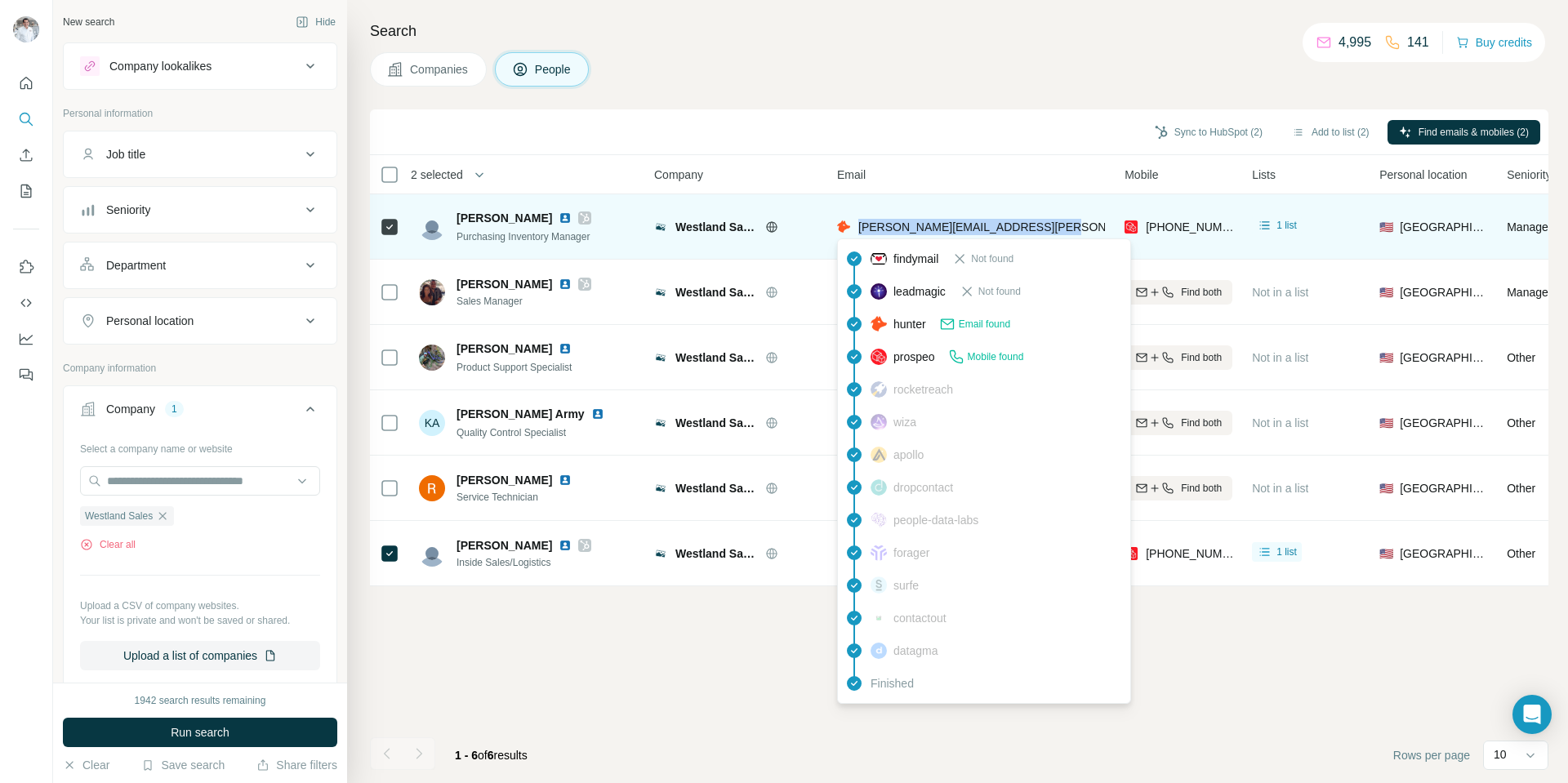
drag, startPoint x: 1052, startPoint y: 226, endPoint x: 853, endPoint y: 232, distance: 199.1
click at [854, 232] on div "david.sakewitz@westlandsales.com" at bounding box center [1032, 226] width 391 height 16
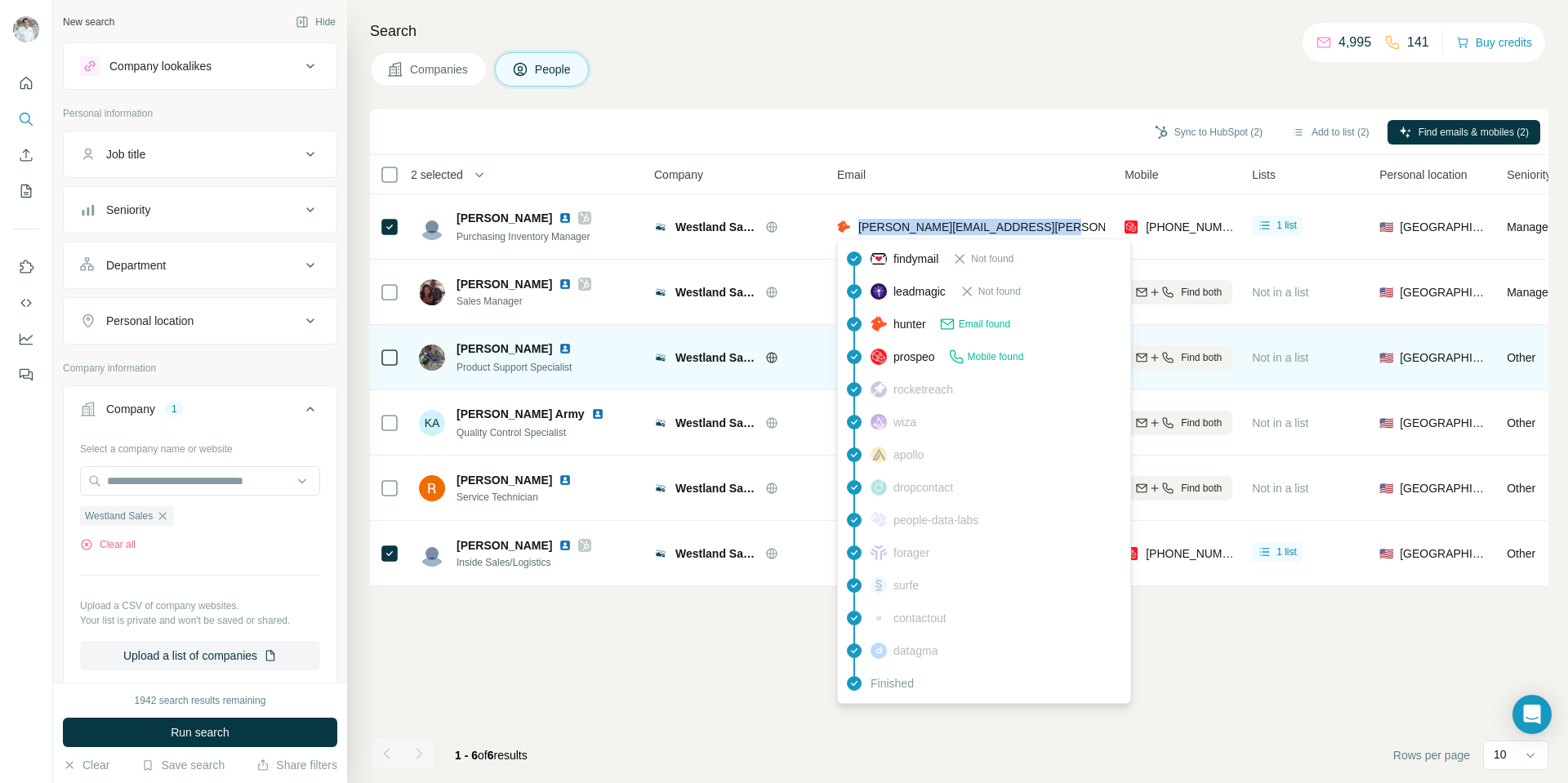
copy span "david.sakewitz@westlandsales.com"
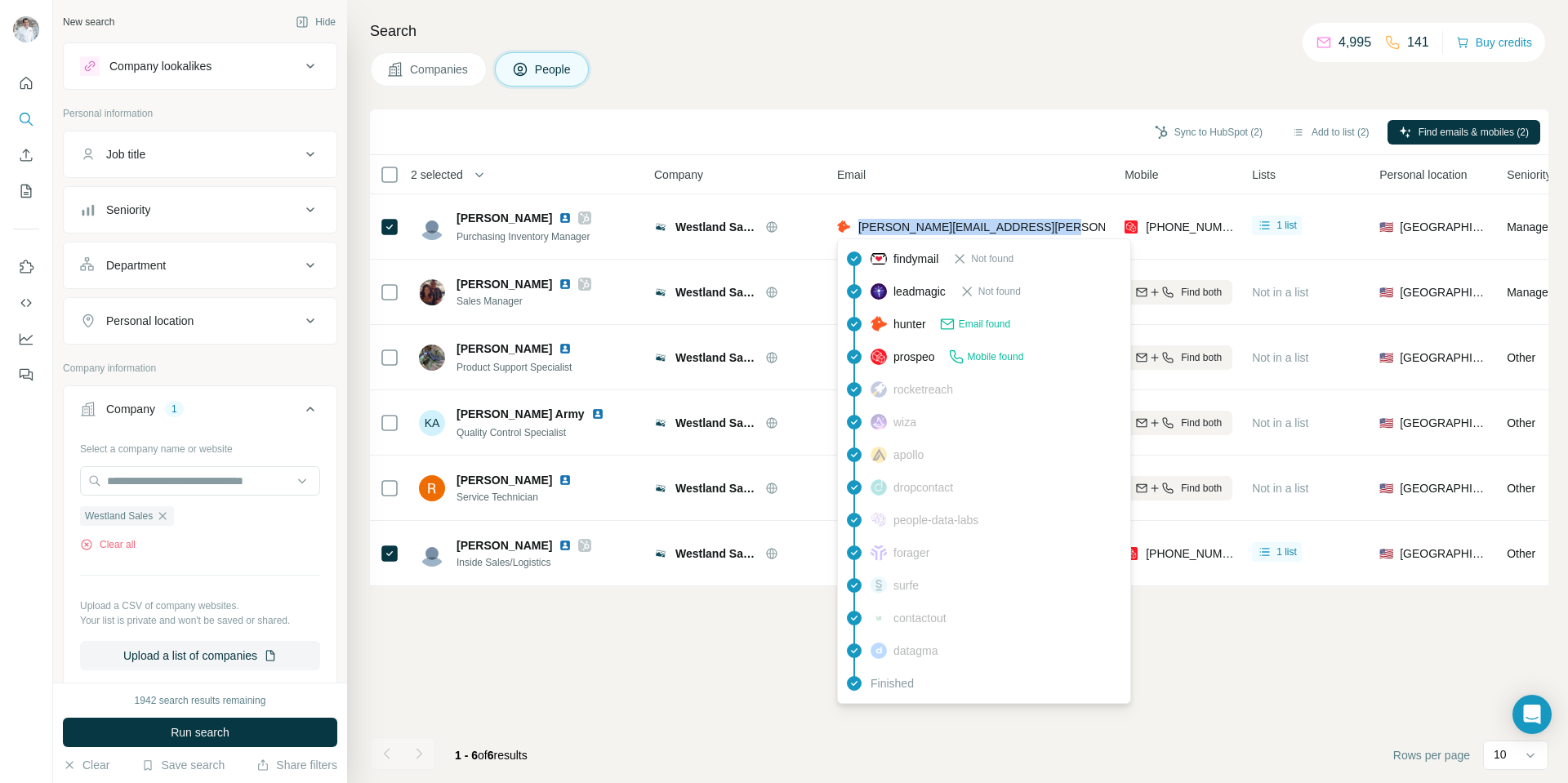
click at [1000, 81] on div "Companies People" at bounding box center [959, 69] width 1178 height 34
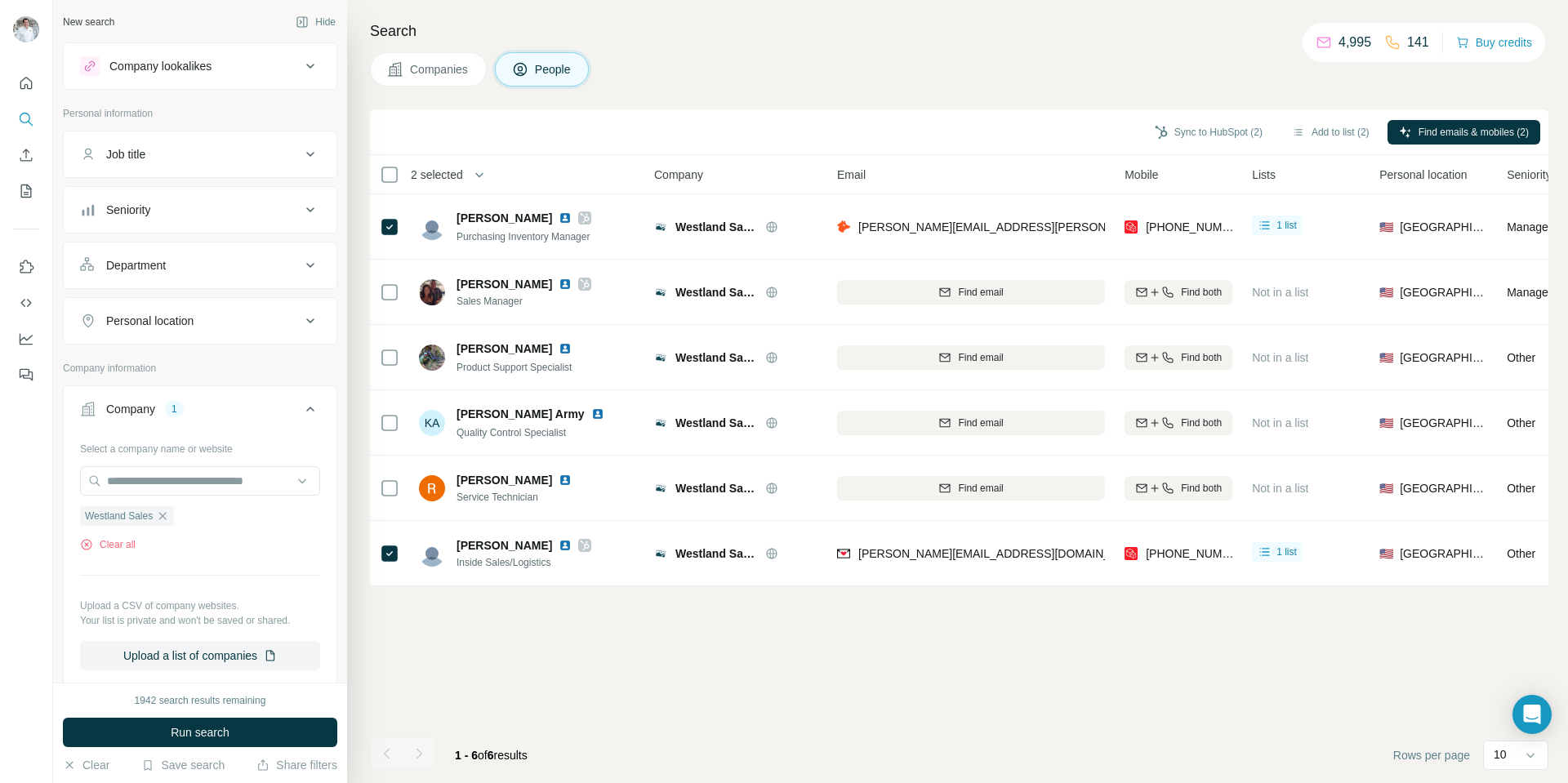
click at [441, 67] on span "Companies" at bounding box center [439, 68] width 60 height 16
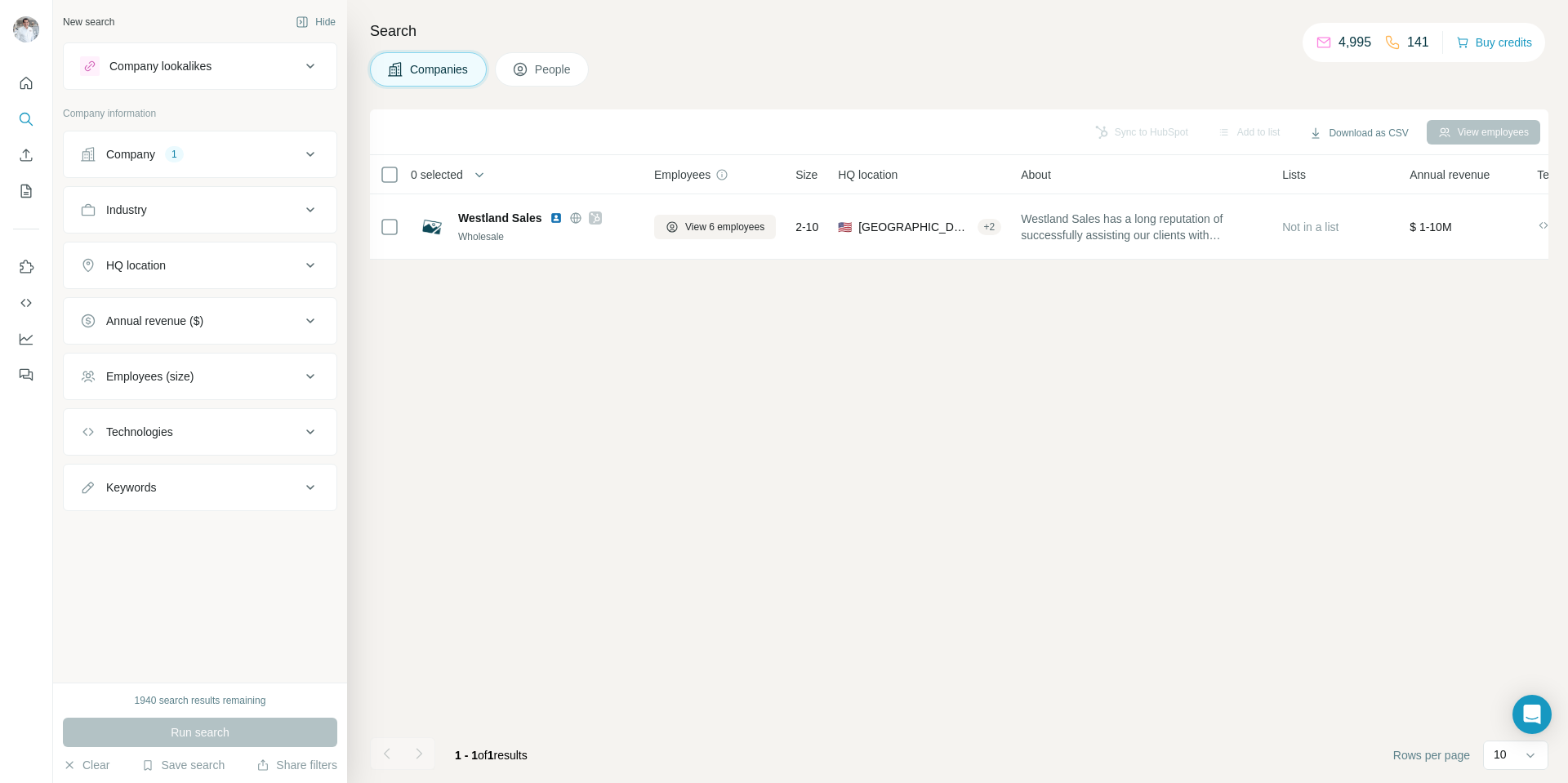
click at [161, 154] on div "Company 1" at bounding box center [190, 154] width 220 height 16
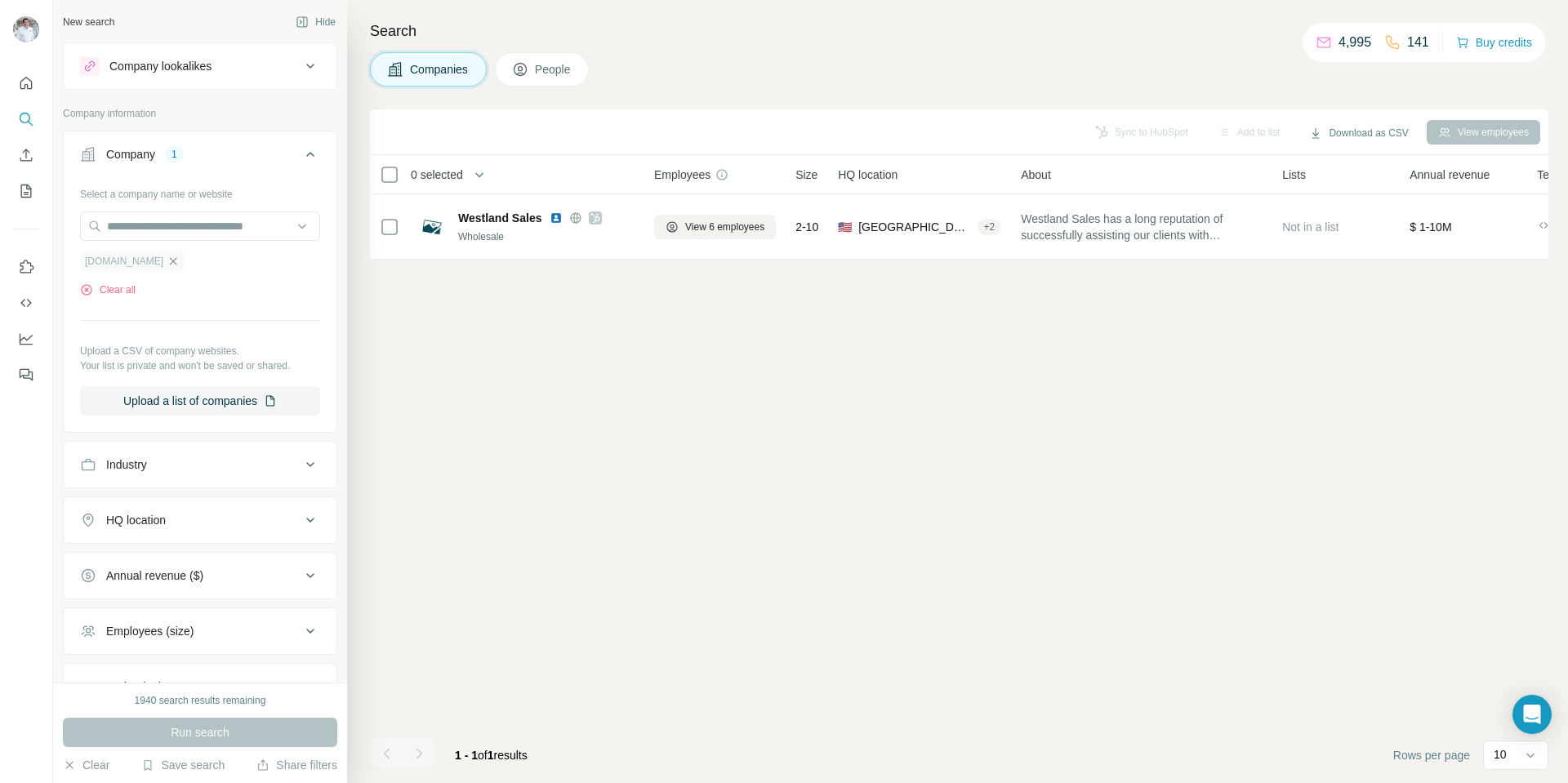
click at [180, 264] on icon "button" at bounding box center [173, 261] width 13 height 13
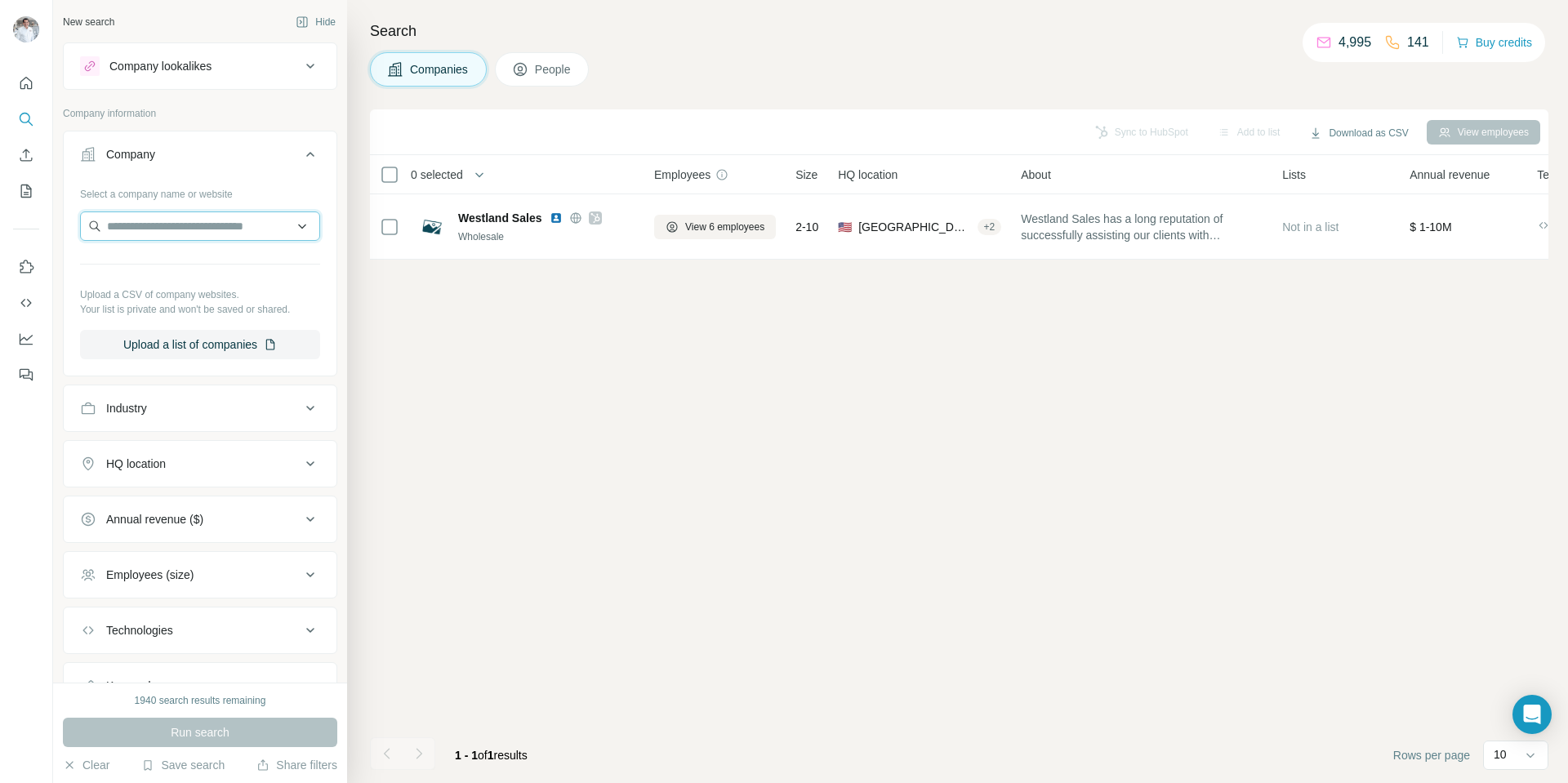
click at [165, 235] on input "text" at bounding box center [200, 226] width 240 height 29
paste input "**********"
type input "**********"
click at [199, 728] on div "Run search" at bounding box center [200, 732] width 275 height 29
click at [142, 233] on input "text" at bounding box center [200, 226] width 240 height 29
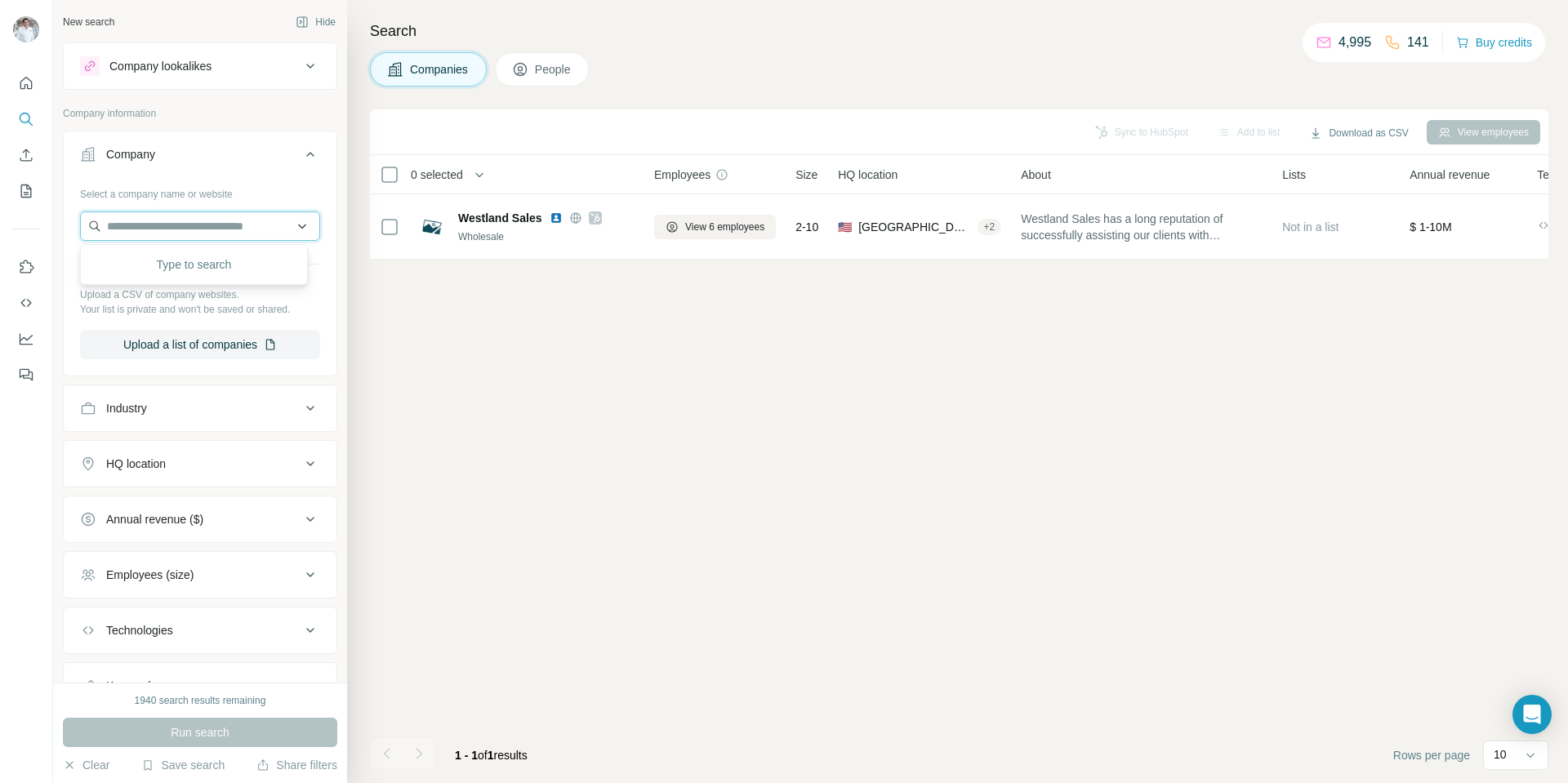
paste input "**********"
drag, startPoint x: 220, startPoint y: 223, endPoint x: 11, endPoint y: 218, distance: 209.1
click at [11, 218] on div "**********" at bounding box center [784, 392] width 1568 height 783
paste input "********"
type input "**********"
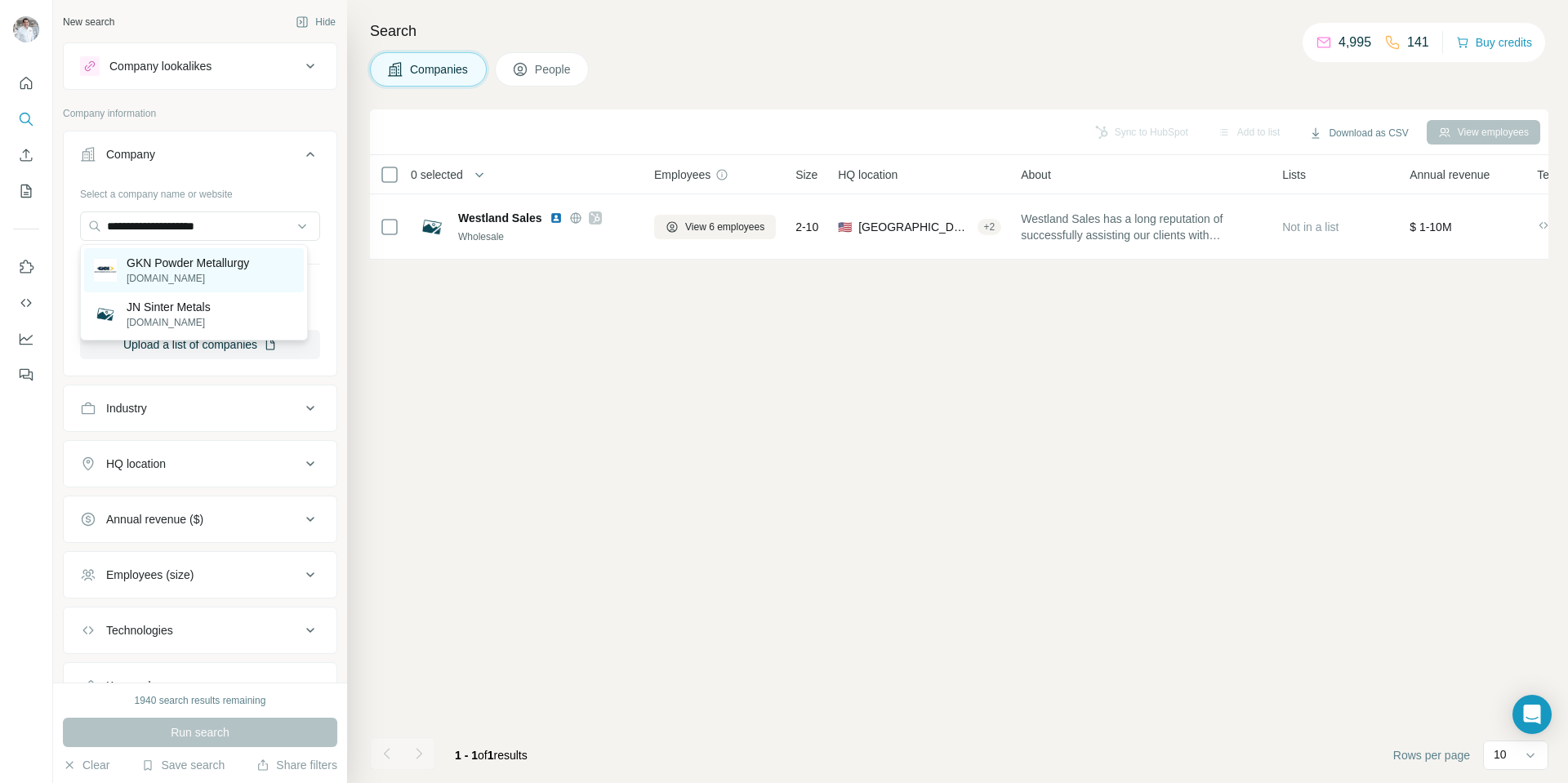
click at [194, 264] on p "GKN Powder Metallurgy" at bounding box center [187, 262] width 123 height 16
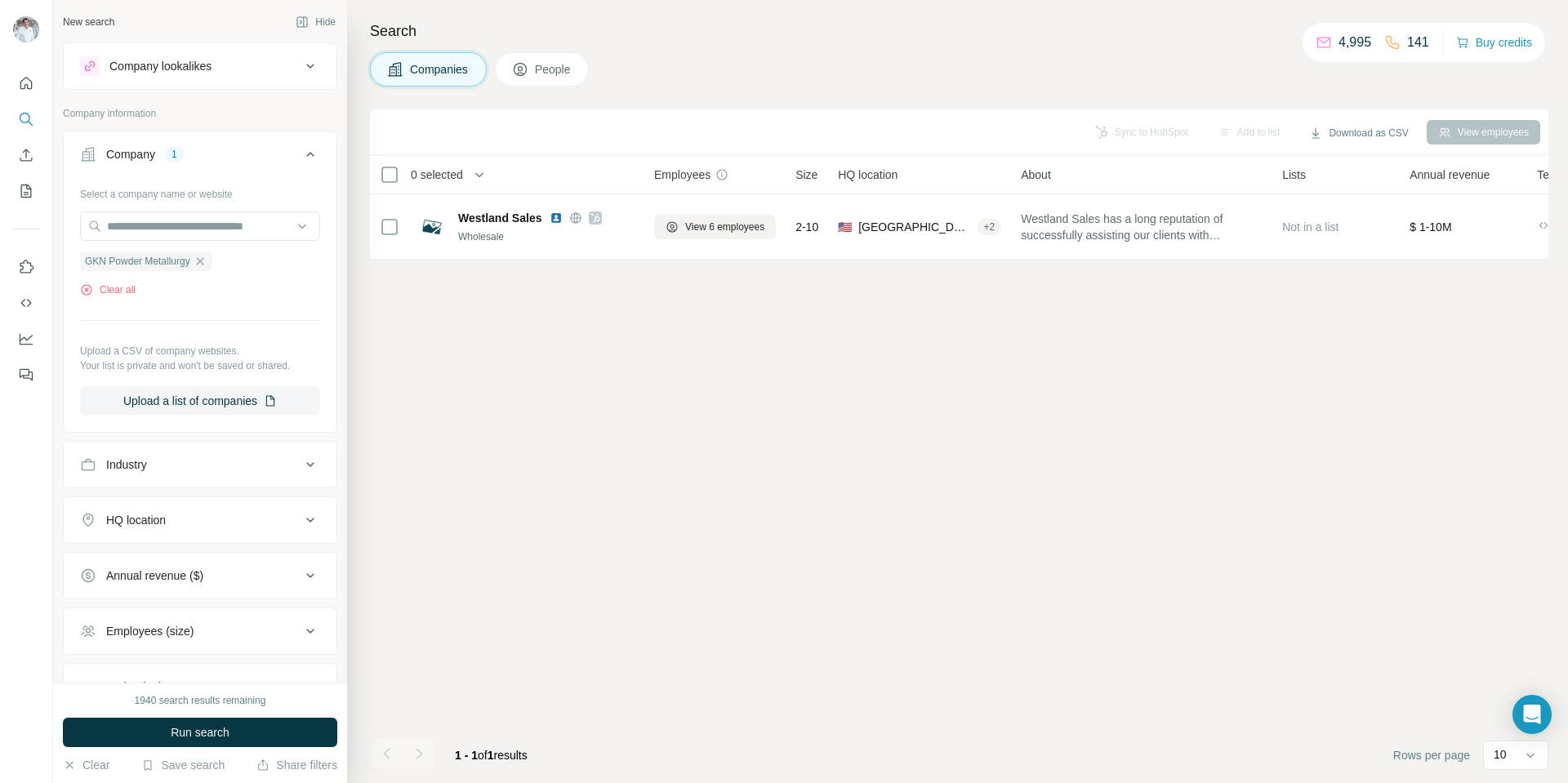
scroll to position [130, 0]
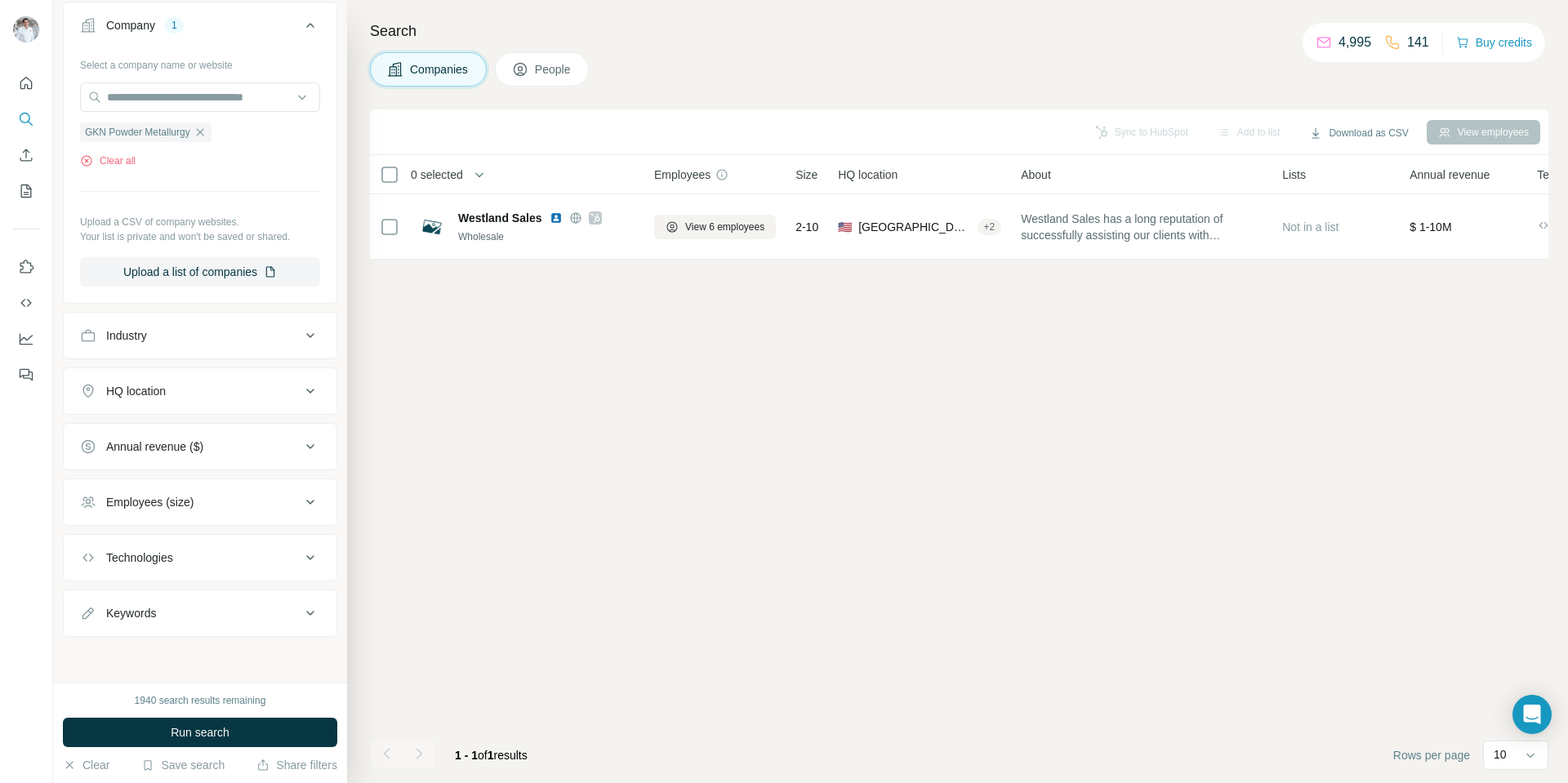
click at [183, 729] on span "Run search" at bounding box center [201, 732] width 59 height 16
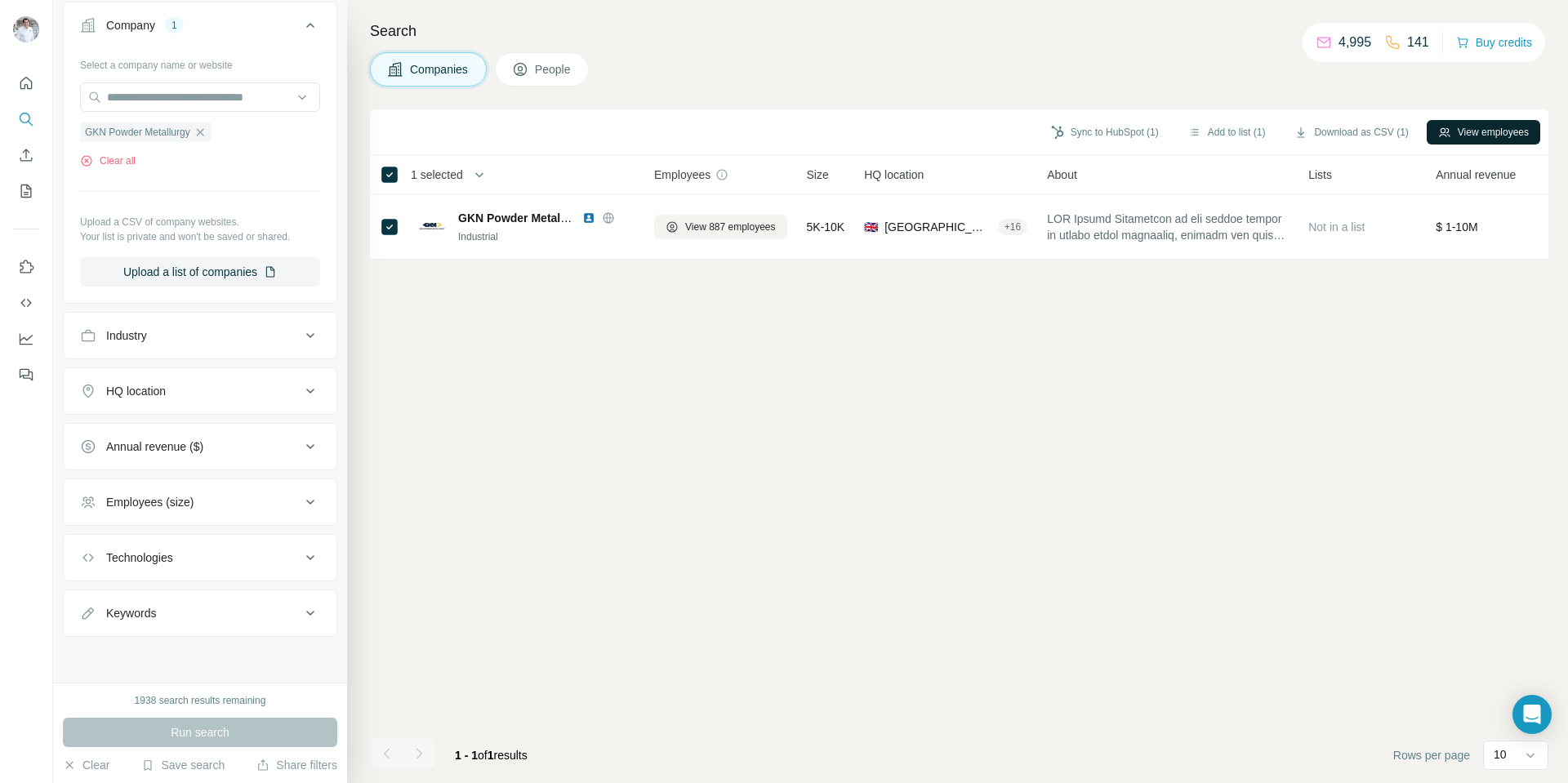
click at [1475, 123] on button "View employees" at bounding box center [1482, 132] width 113 height 25
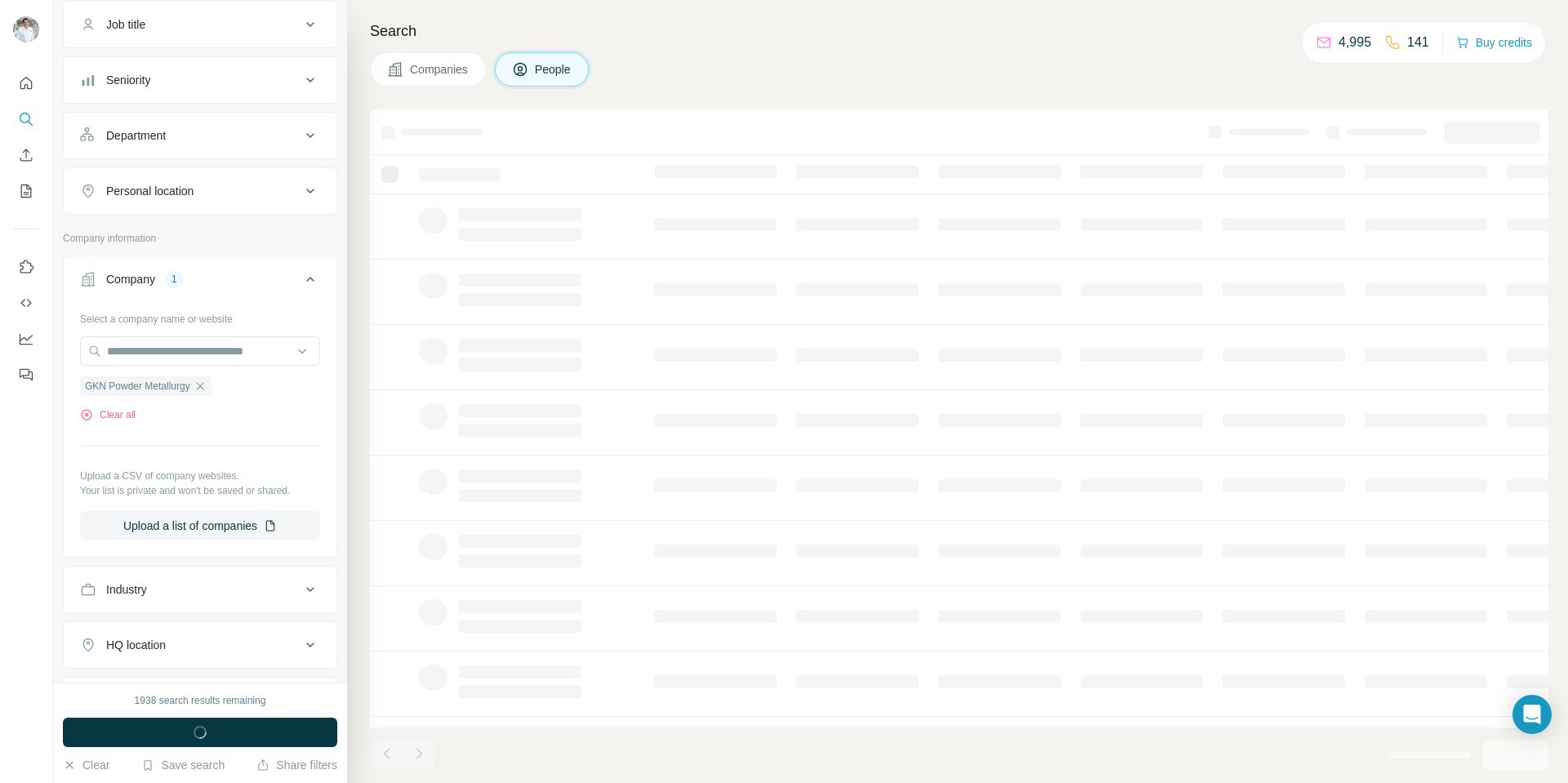
scroll to position [385, 0]
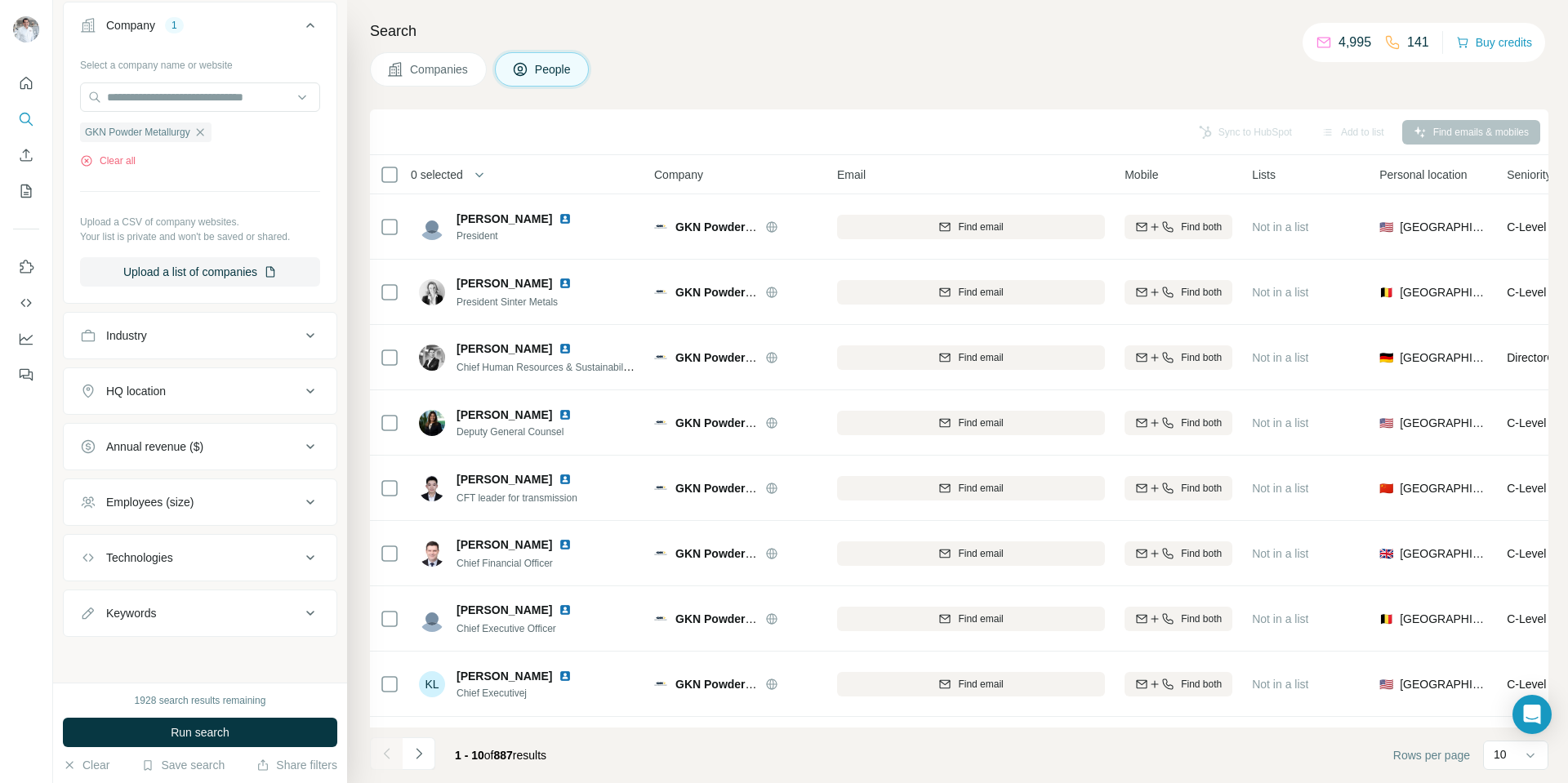
click at [275, 392] on div "HQ location" at bounding box center [190, 391] width 220 height 16
click at [276, 392] on div "HQ location" at bounding box center [190, 390] width 220 height 16
click at [1427, 175] on span "Personal location" at bounding box center [1423, 174] width 87 height 16
click at [203, 132] on icon "button" at bounding box center [201, 132] width 13 height 13
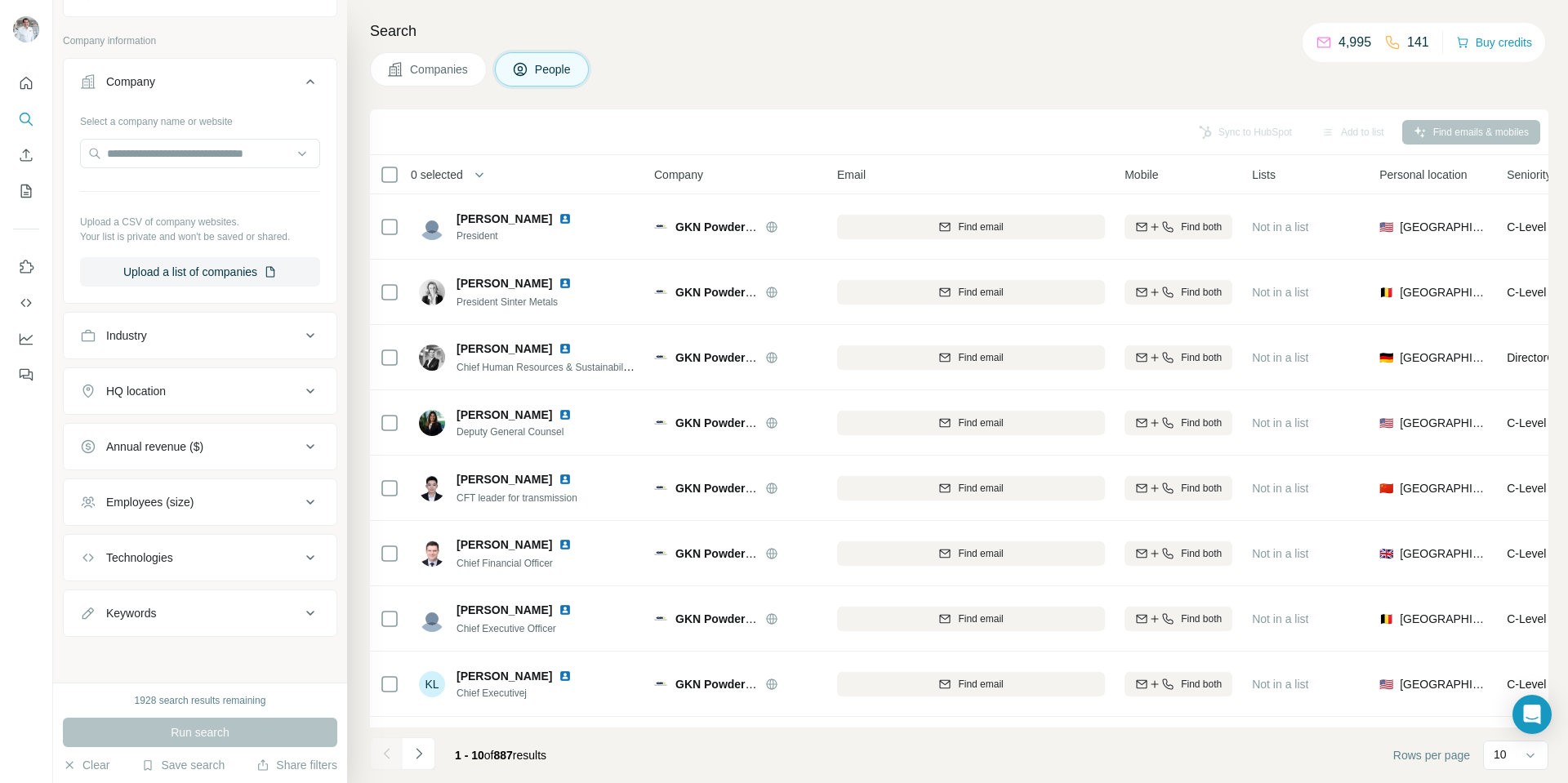
scroll to position [328, 0]
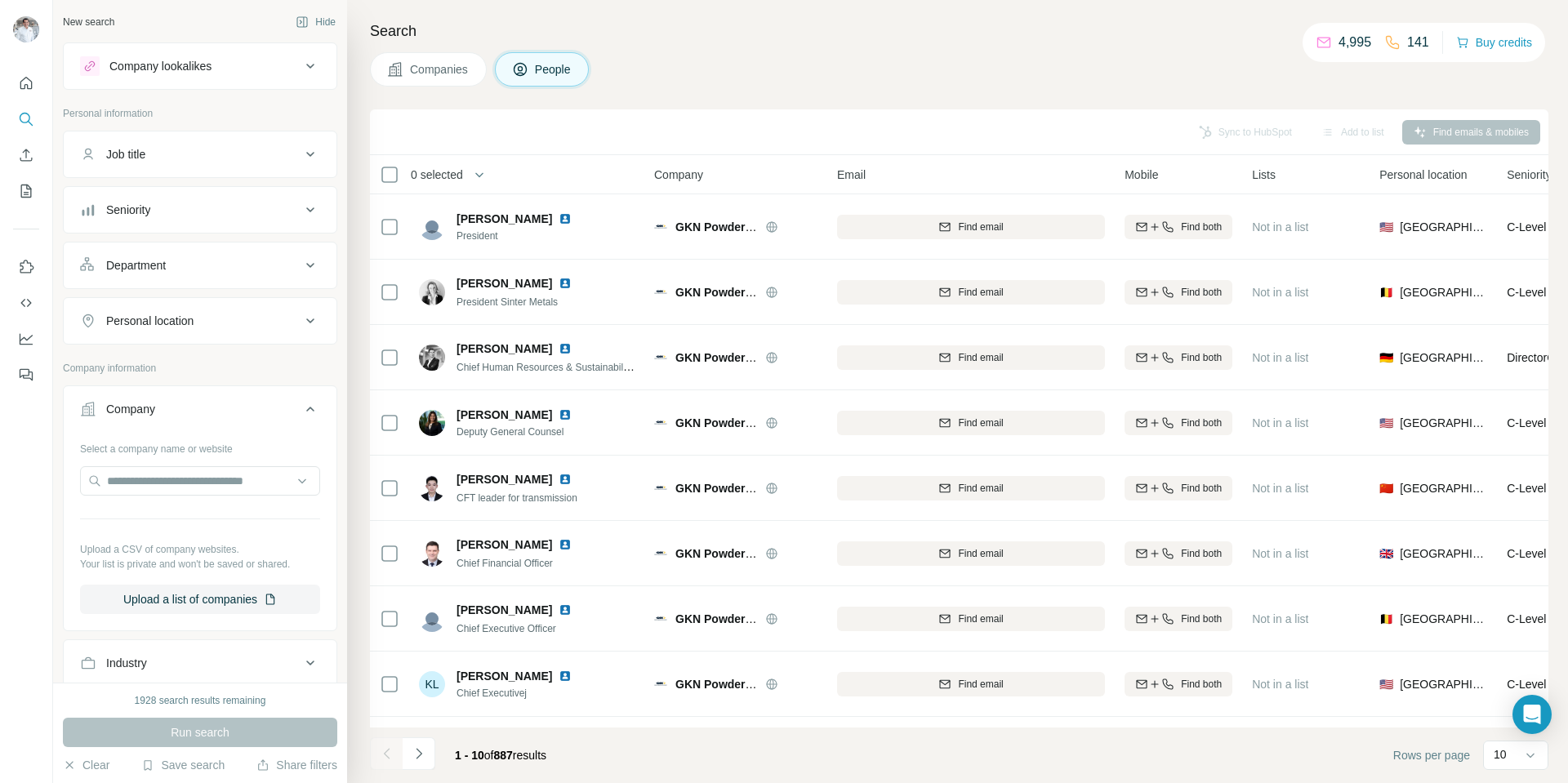
click at [141, 115] on p "Personal information" at bounding box center [200, 113] width 275 height 14
click at [145, 69] on div "Company lookalikes" at bounding box center [160, 66] width 102 height 16
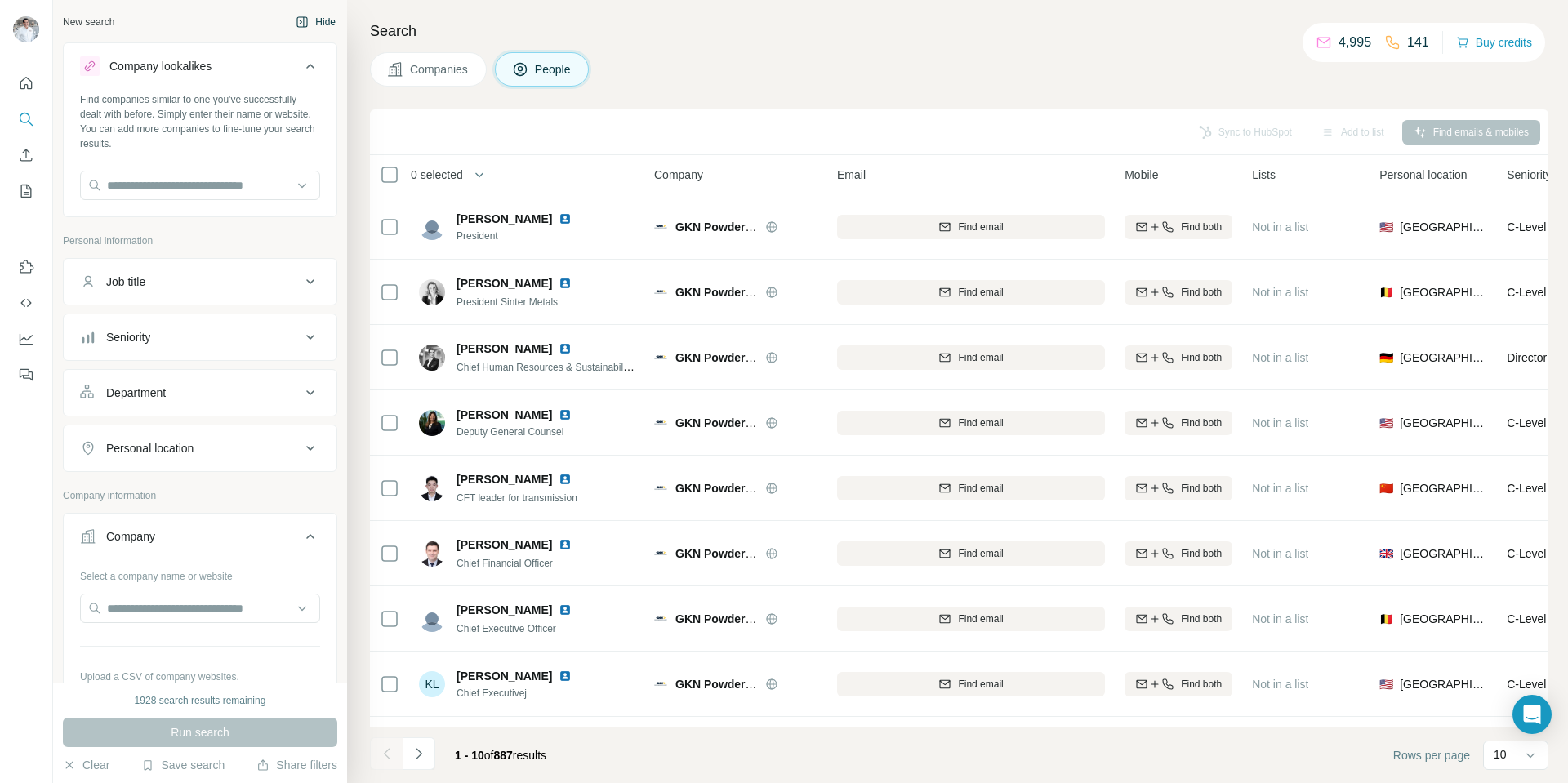
click at [300, 26] on button "Hide" at bounding box center [316, 22] width 63 height 25
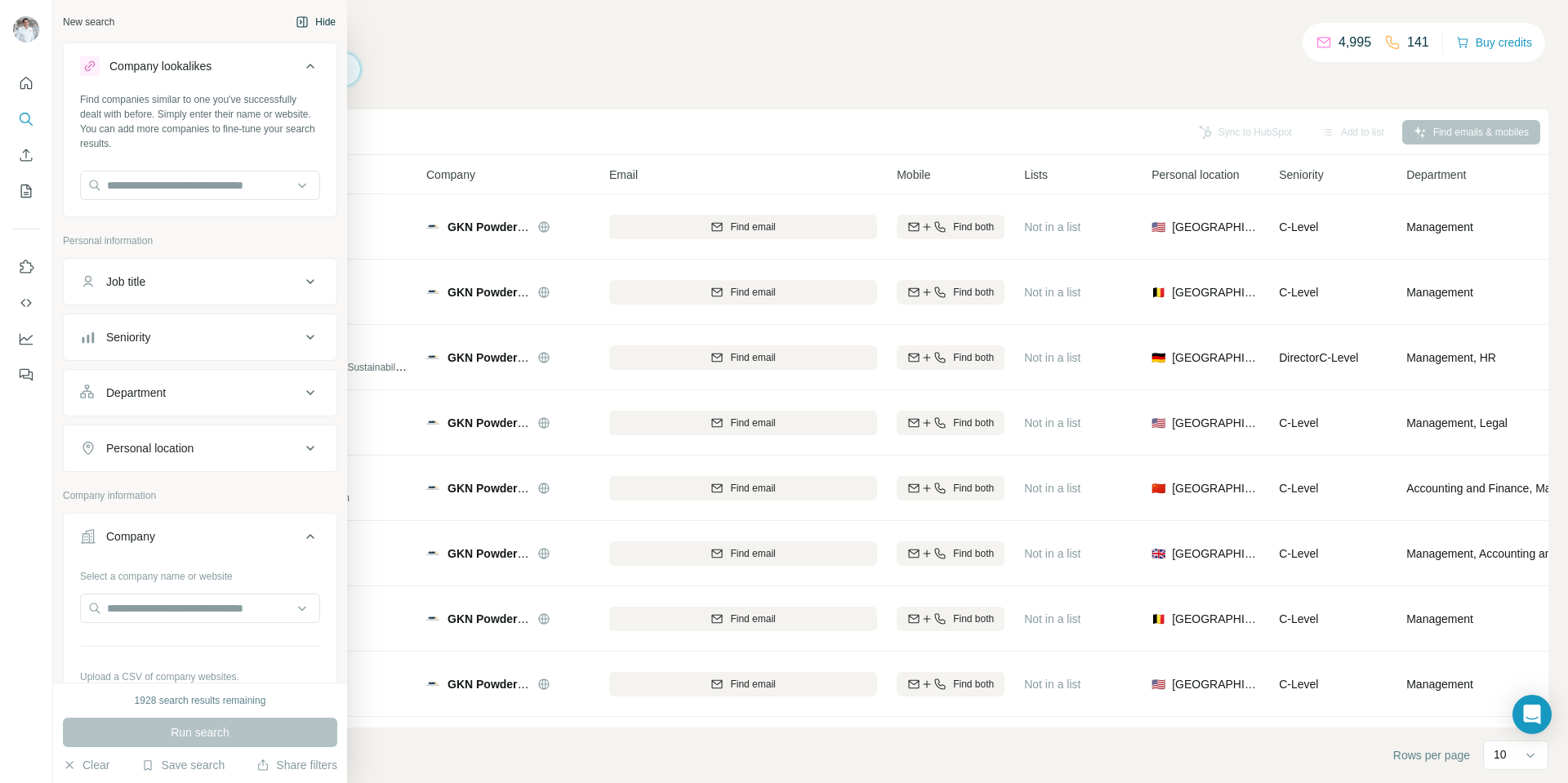
click at [78, 26] on div "New search" at bounding box center [88, 21] width 51 height 14
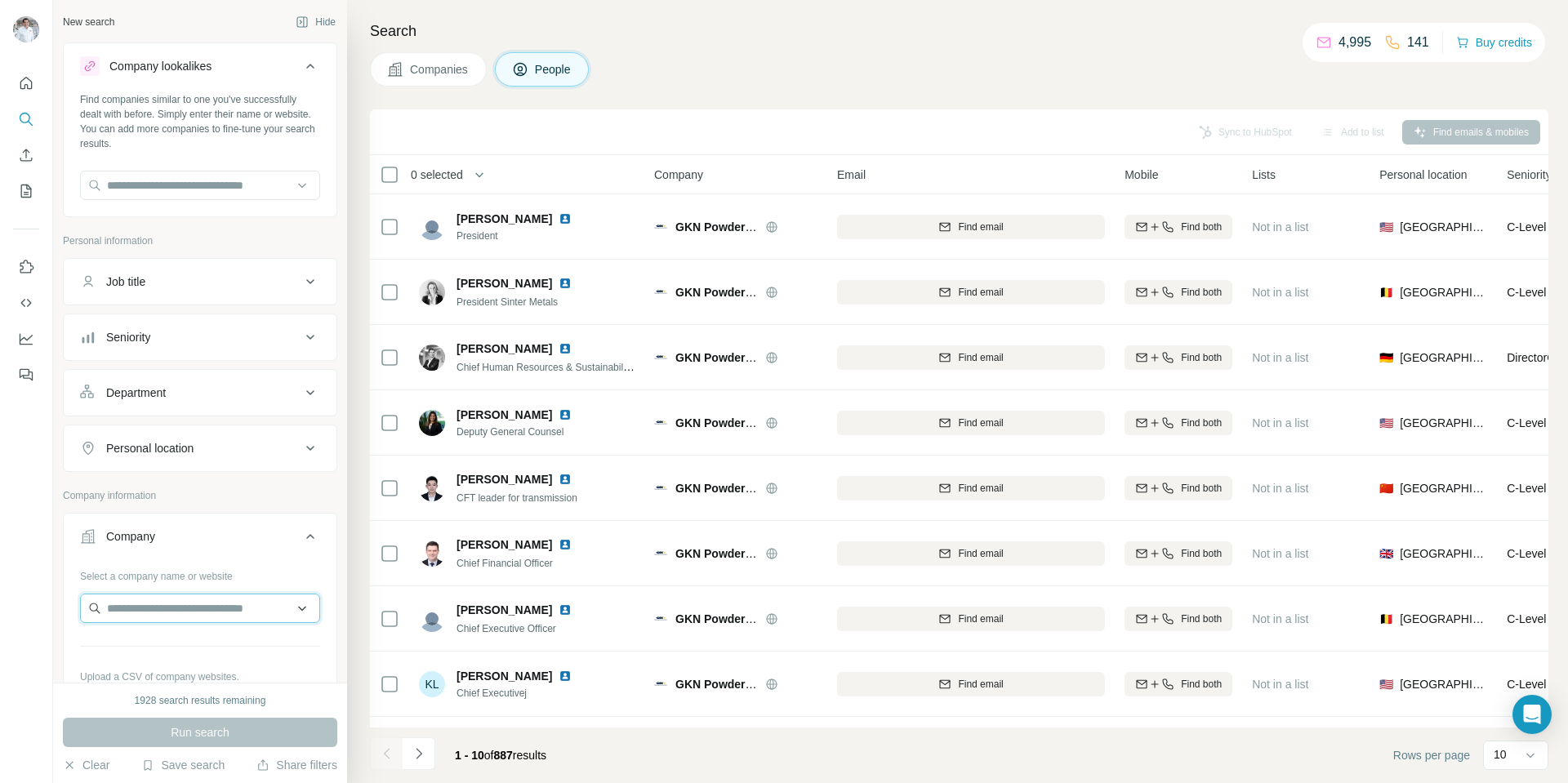
click at [136, 611] on input "text" at bounding box center [200, 608] width 240 height 29
click at [151, 188] on input "text" at bounding box center [200, 185] width 240 height 29
paste input "**********"
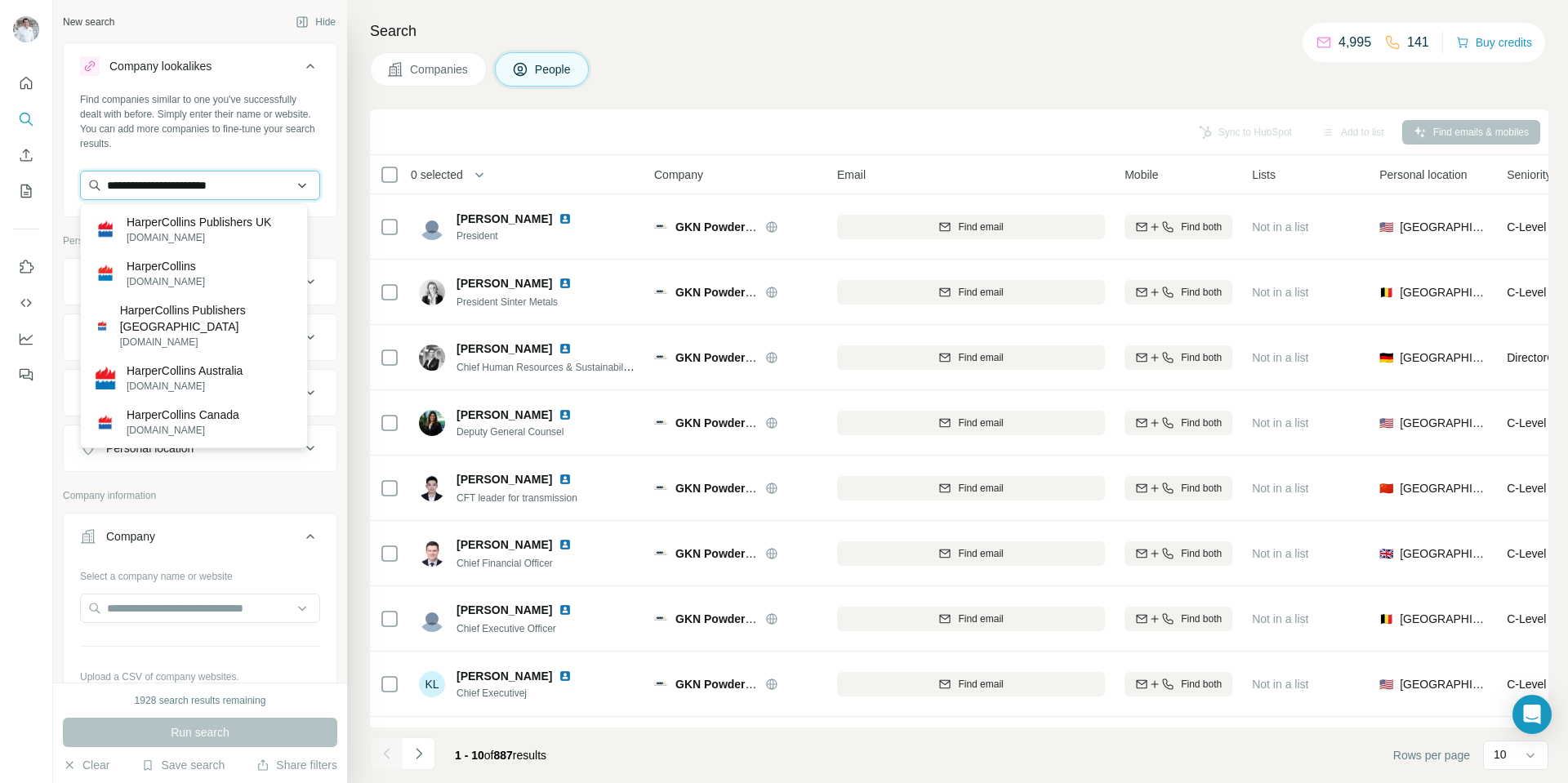
type input "**********"
click at [182, 274] on p "HarperCollins" at bounding box center [165, 266] width 78 height 16
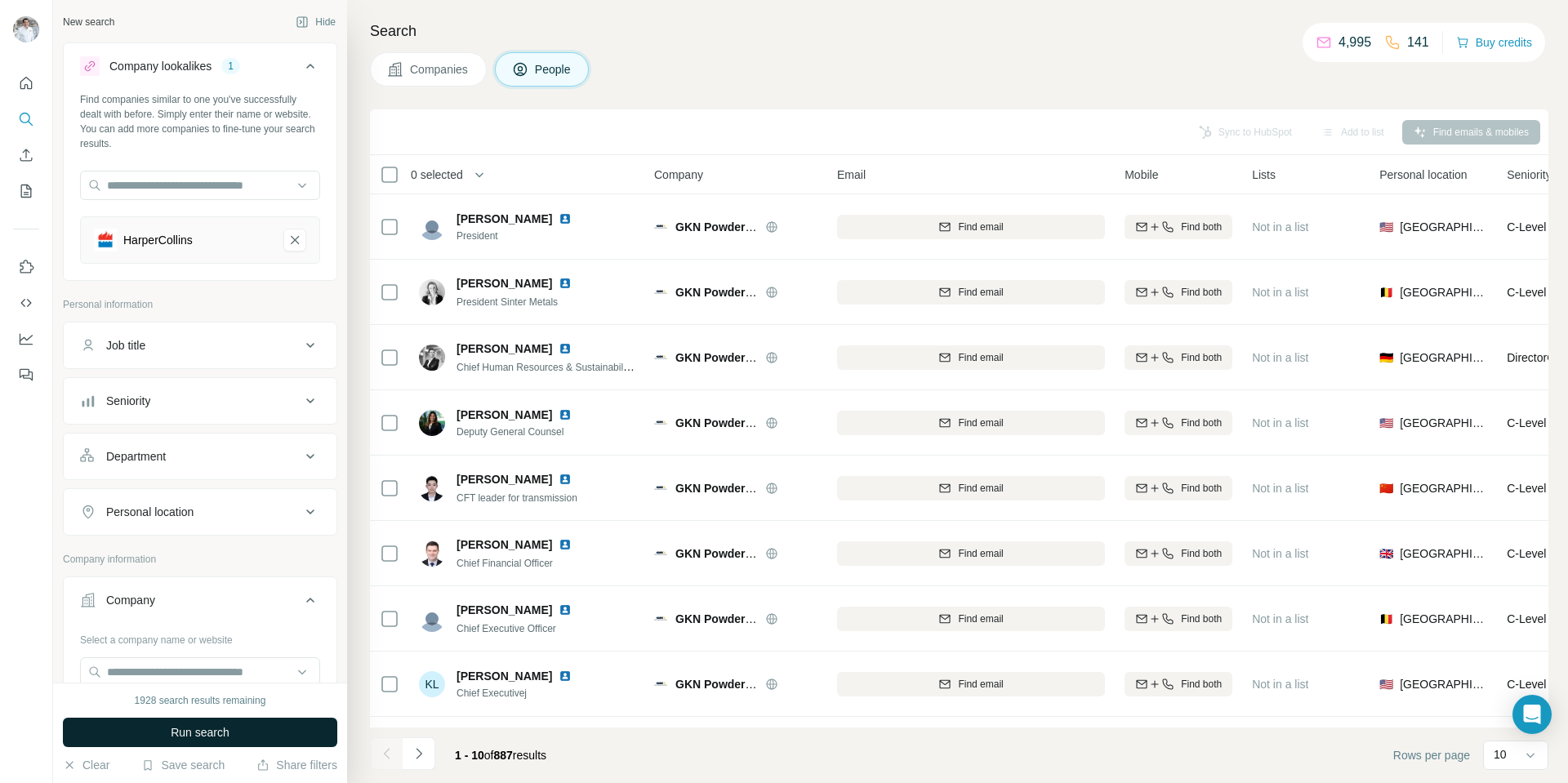
click at [204, 728] on span "Run search" at bounding box center [201, 732] width 59 height 16
